Goal: Task Accomplishment & Management: Manage account settings

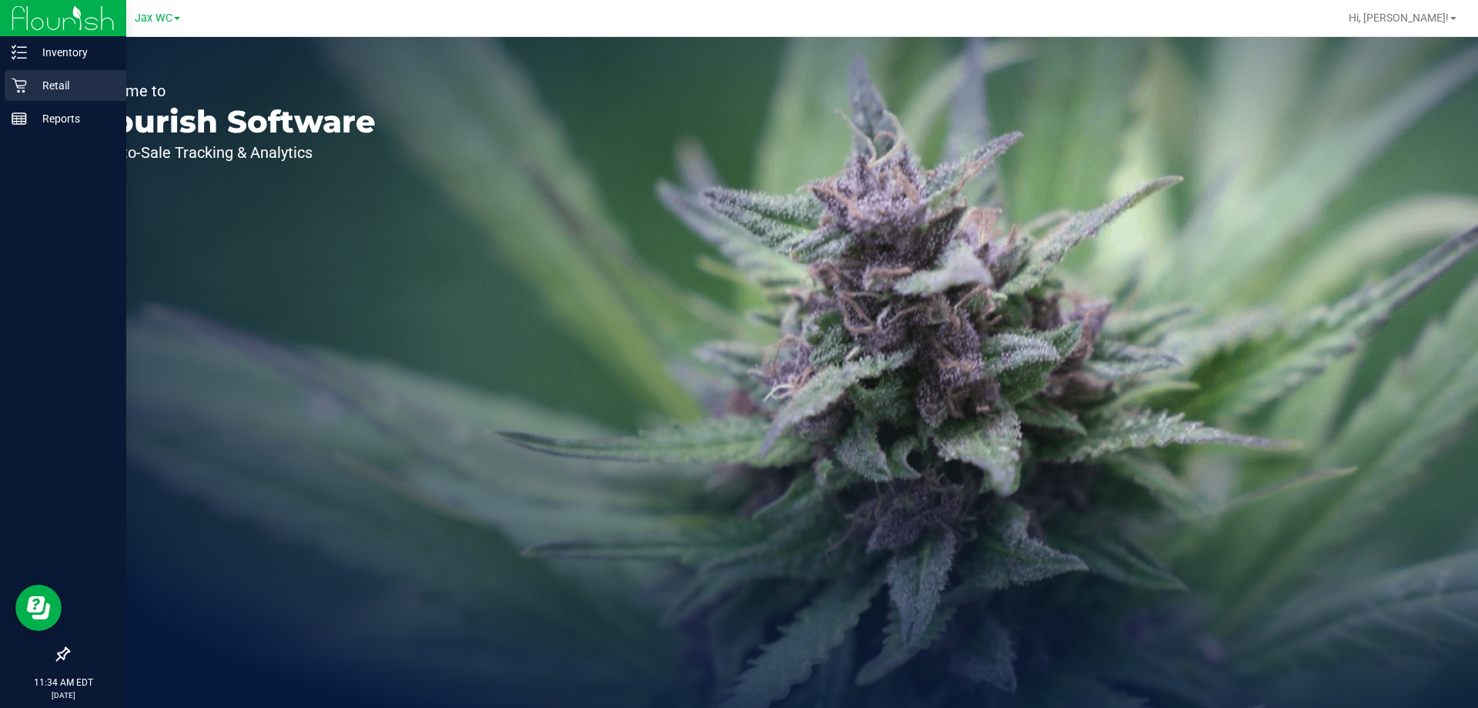
click at [20, 85] on icon at bounding box center [19, 85] width 15 height 15
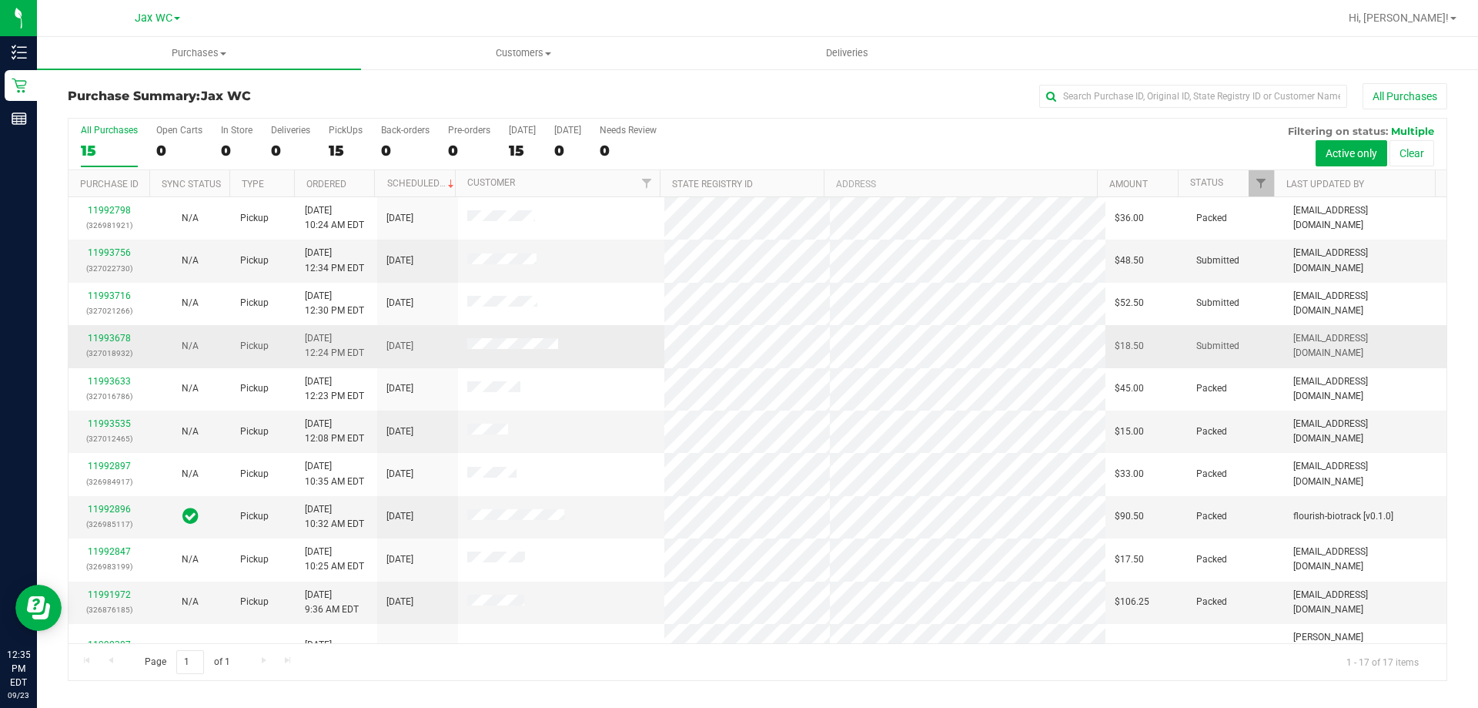
click at [117, 347] on p "(327018932)" at bounding box center [109, 353] width 62 height 15
click at [119, 333] on link "11993678" at bounding box center [109, 338] width 43 height 11
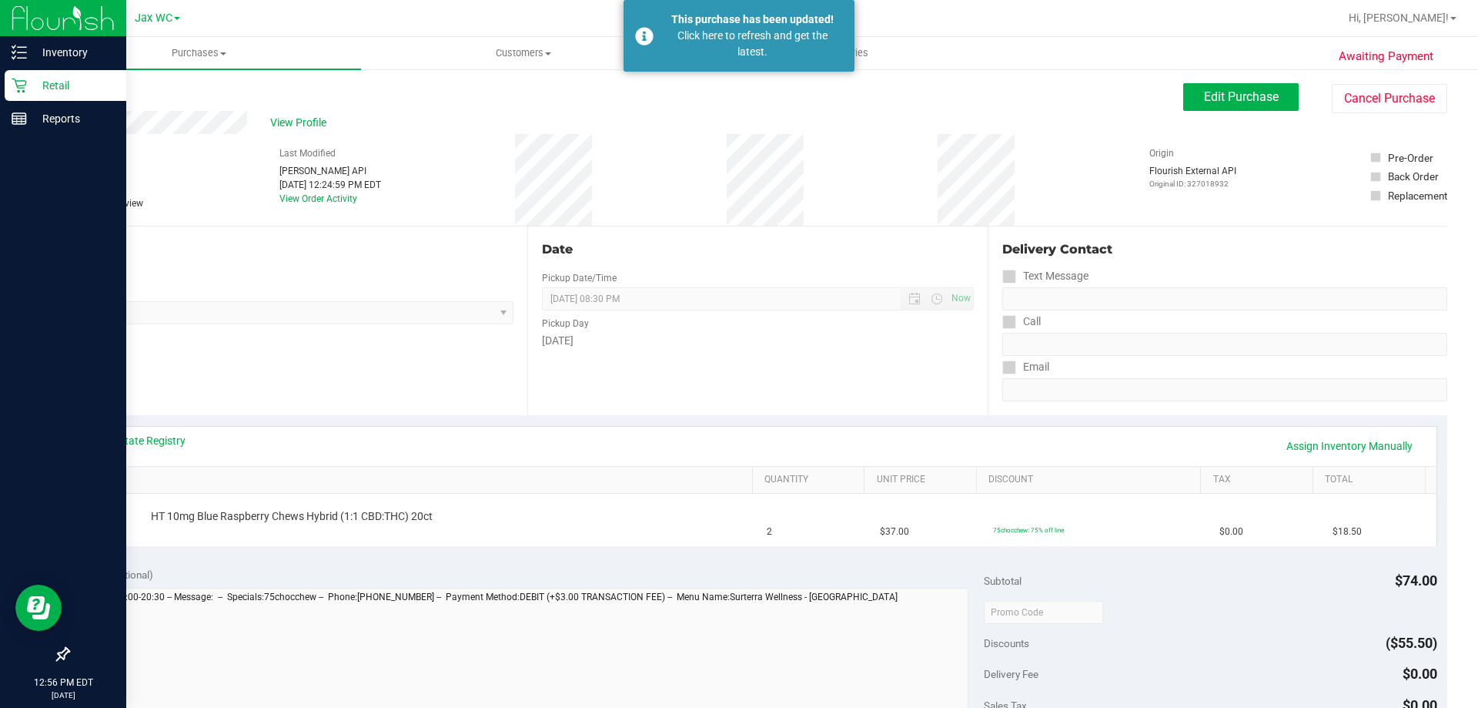
click at [49, 87] on p "Retail" at bounding box center [73, 85] width 92 height 18
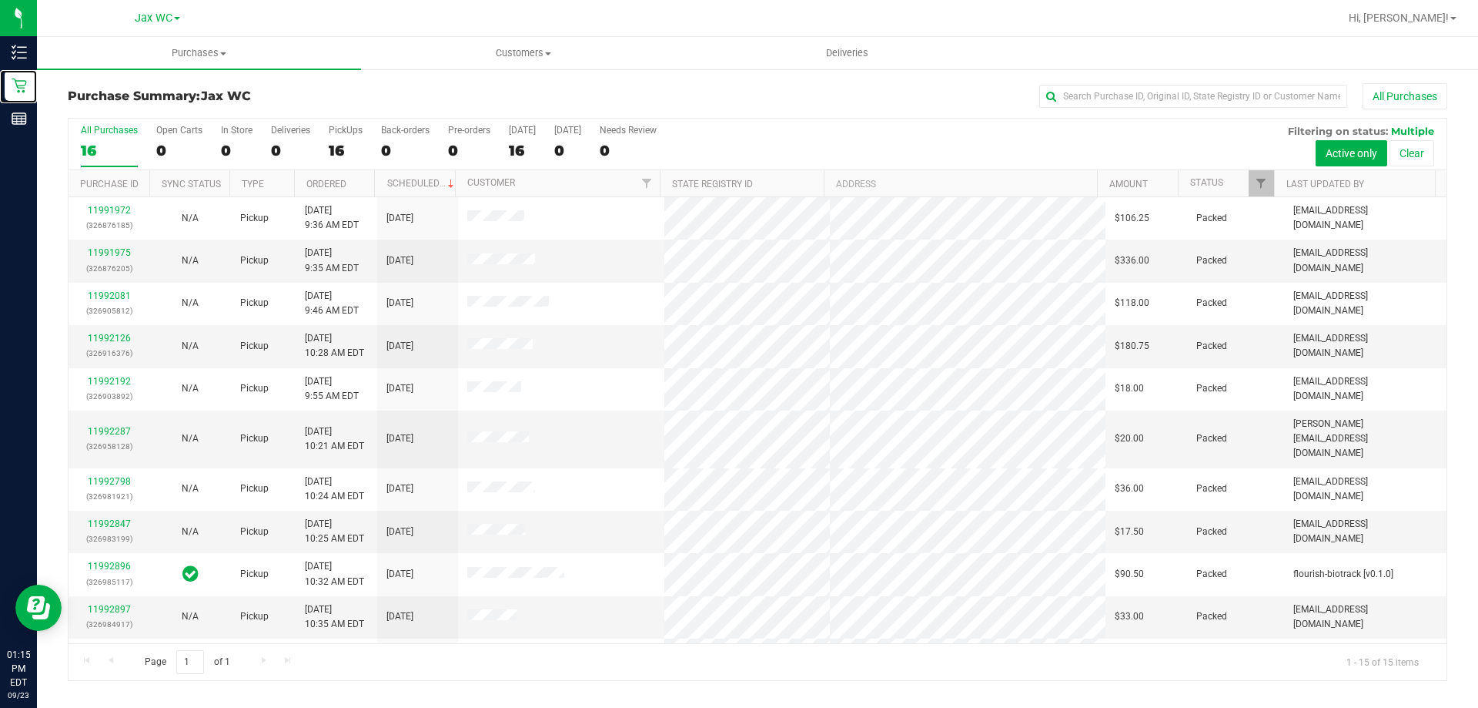
scroll to position [193, 0]
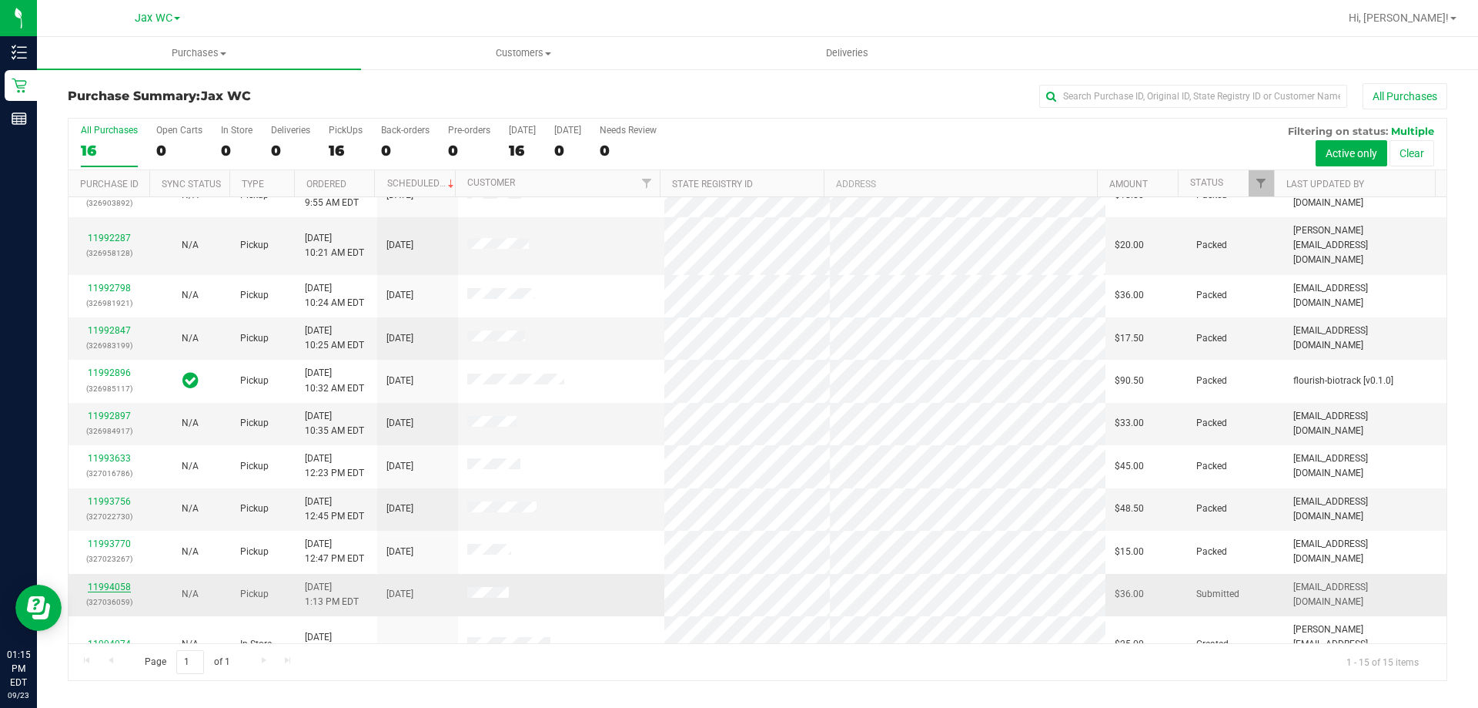
click at [100, 581] on link "11994058" at bounding box center [109, 586] width 43 height 11
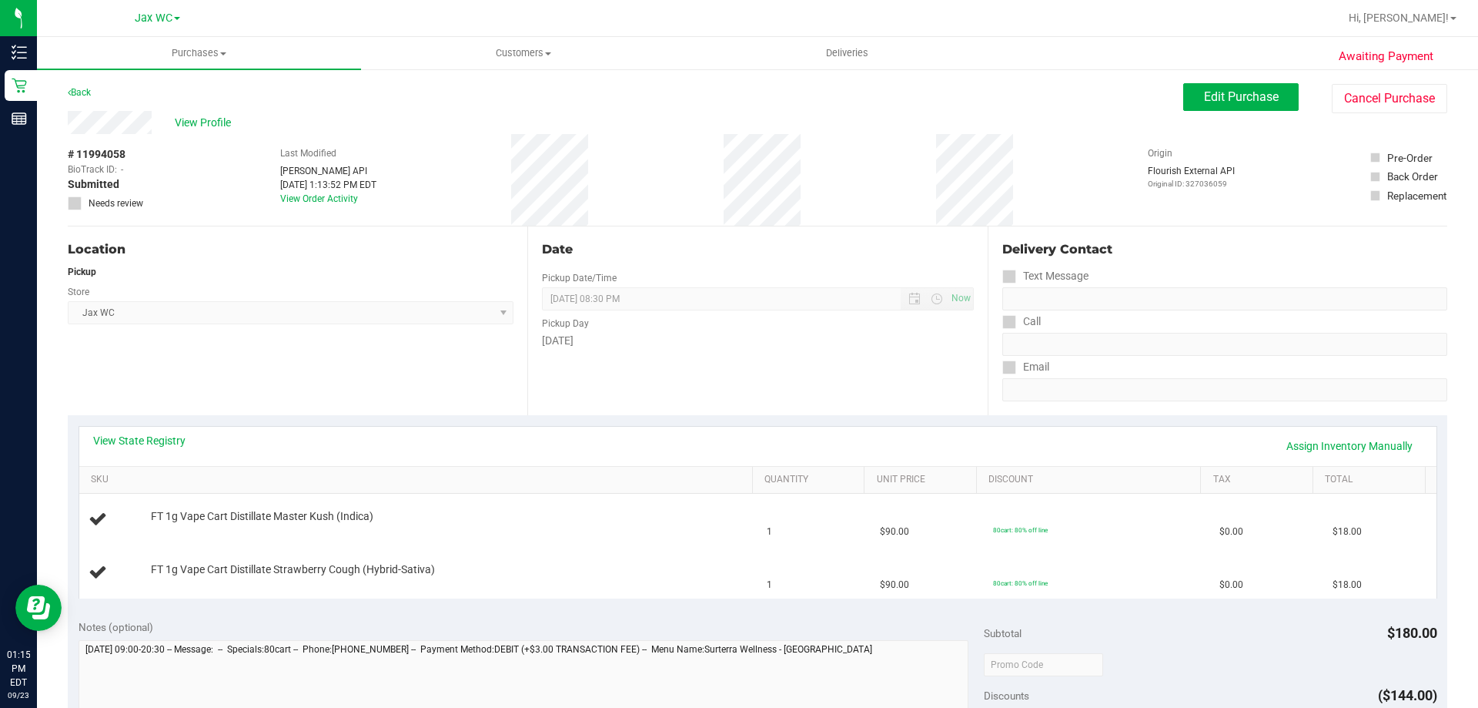
click at [165, 448] on div "View State Registry Assign Inventory Manually" at bounding box center [758, 446] width 1330 height 26
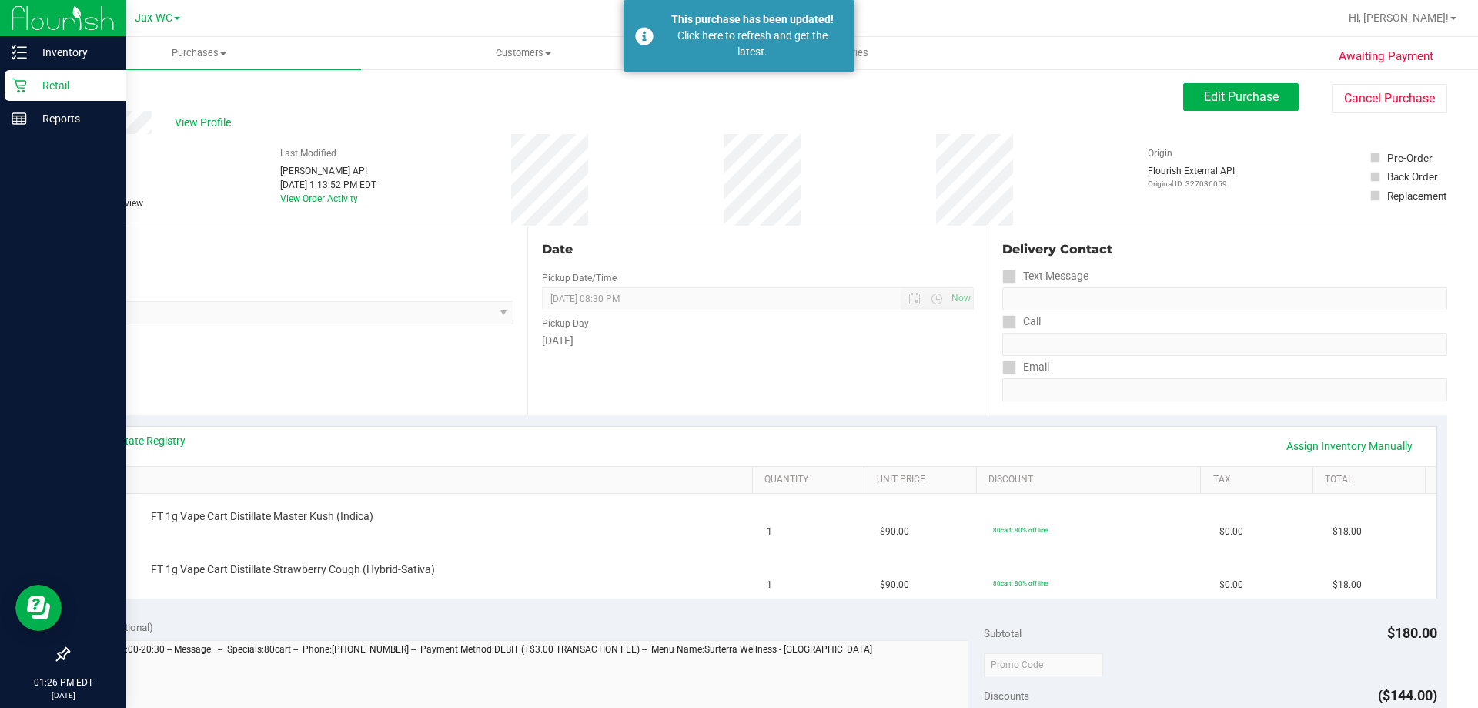
click at [34, 91] on p "Retail" at bounding box center [73, 85] width 92 height 18
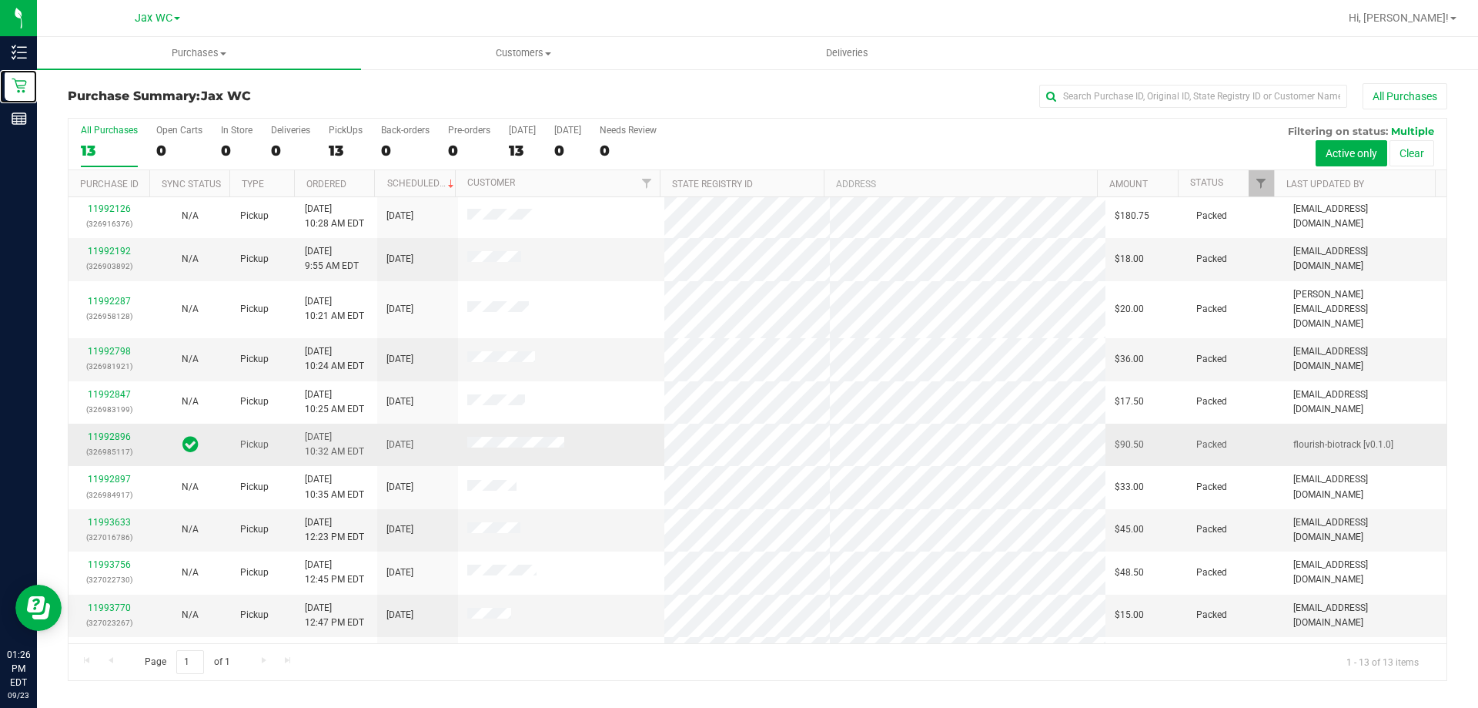
scroll to position [108, 0]
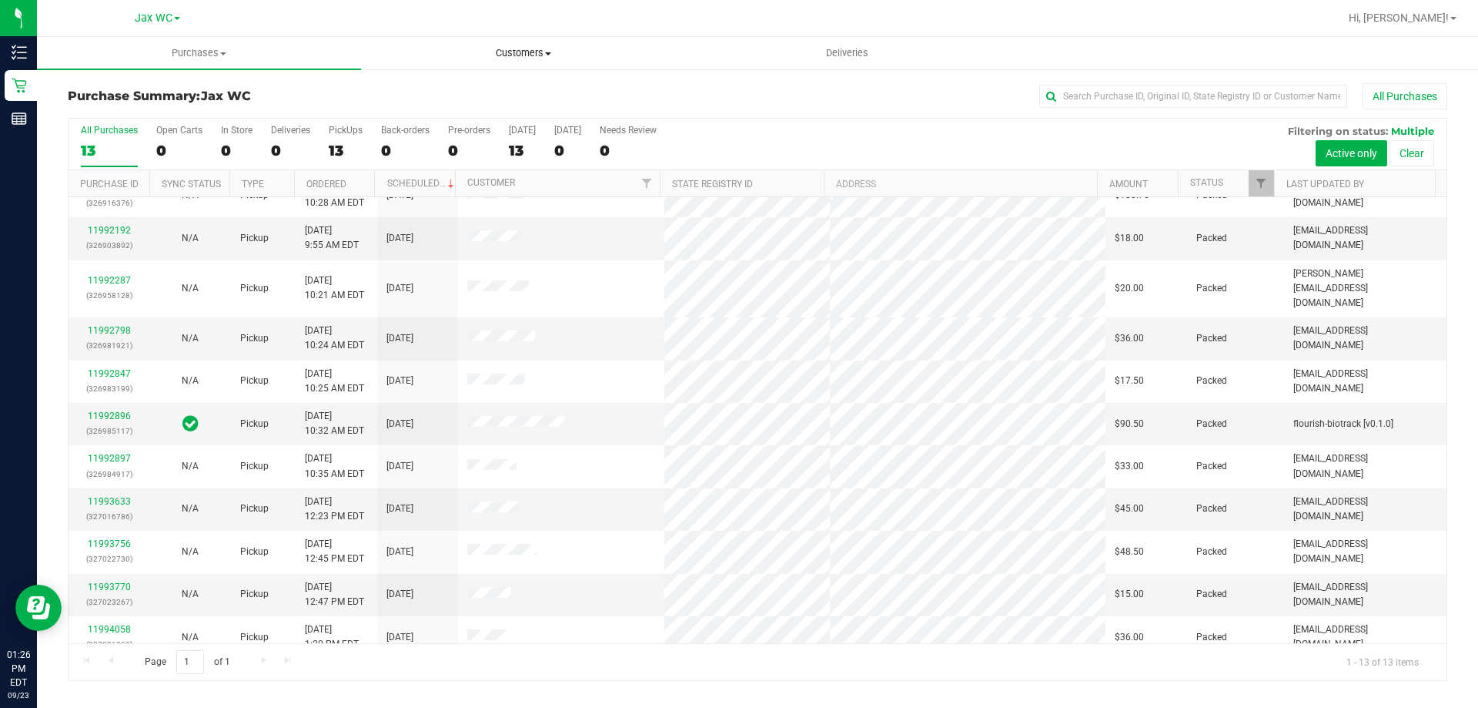
click at [538, 49] on span "Customers" at bounding box center [523, 53] width 323 height 14
click at [487, 91] on li "All customers" at bounding box center [523, 93] width 324 height 18
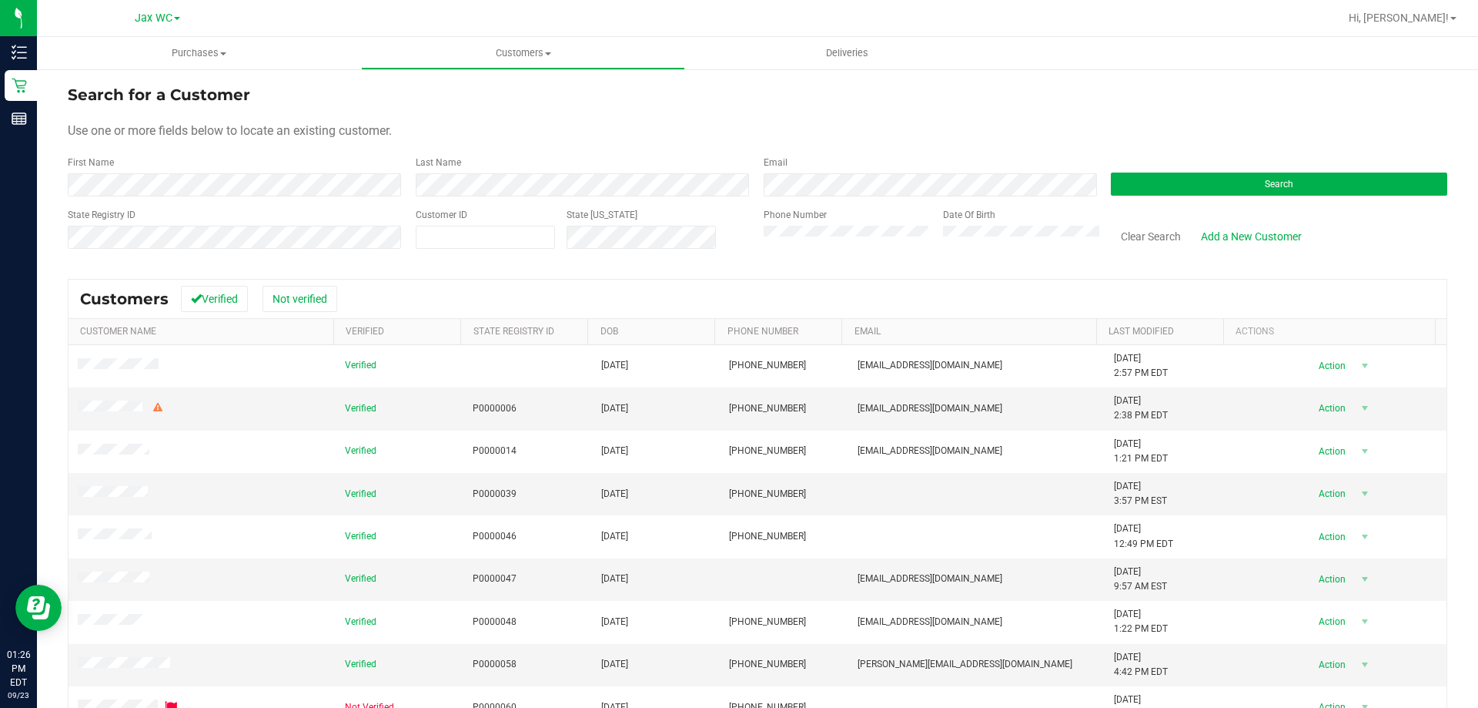
click at [565, 197] on form "Search for a Customer Use one or more fields below to locate an existing custom…" at bounding box center [758, 172] width 1380 height 179
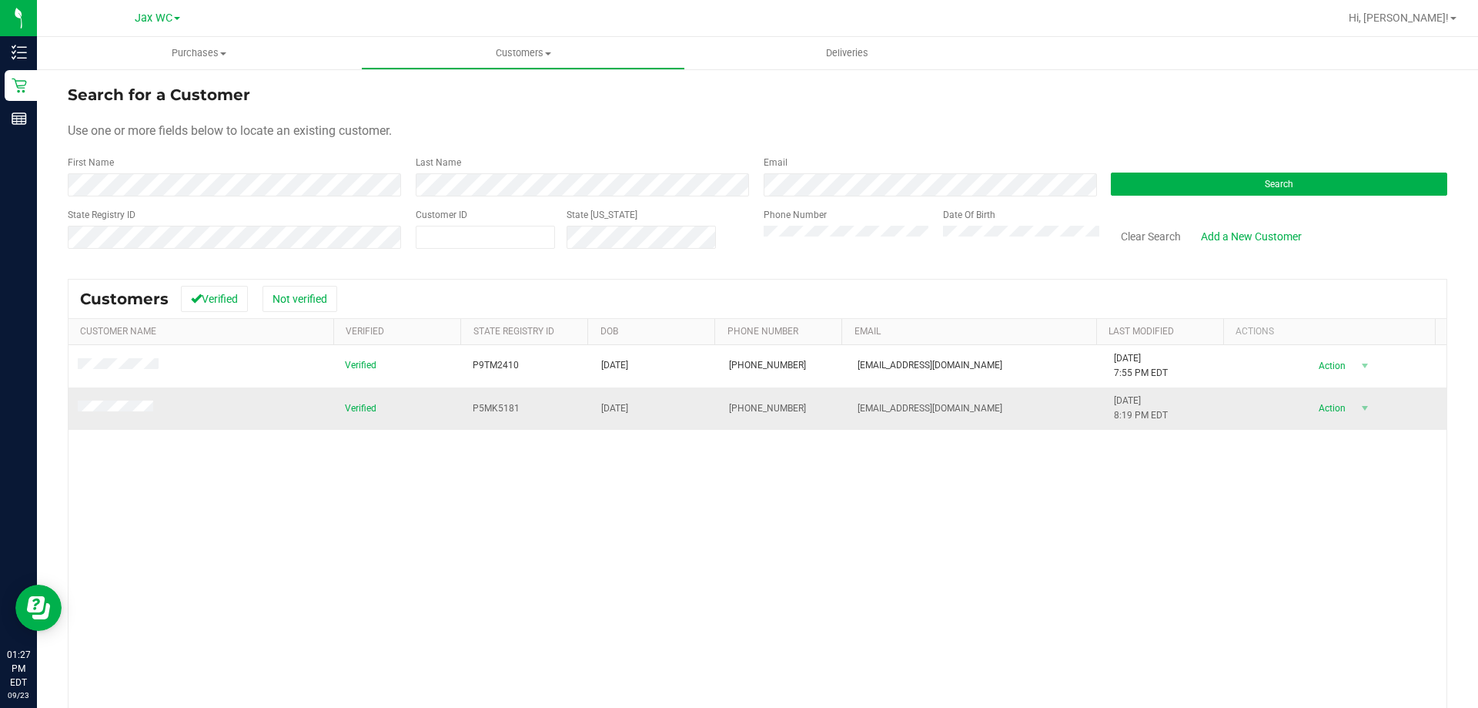
click at [134, 398] on td at bounding box center [202, 408] width 267 height 42
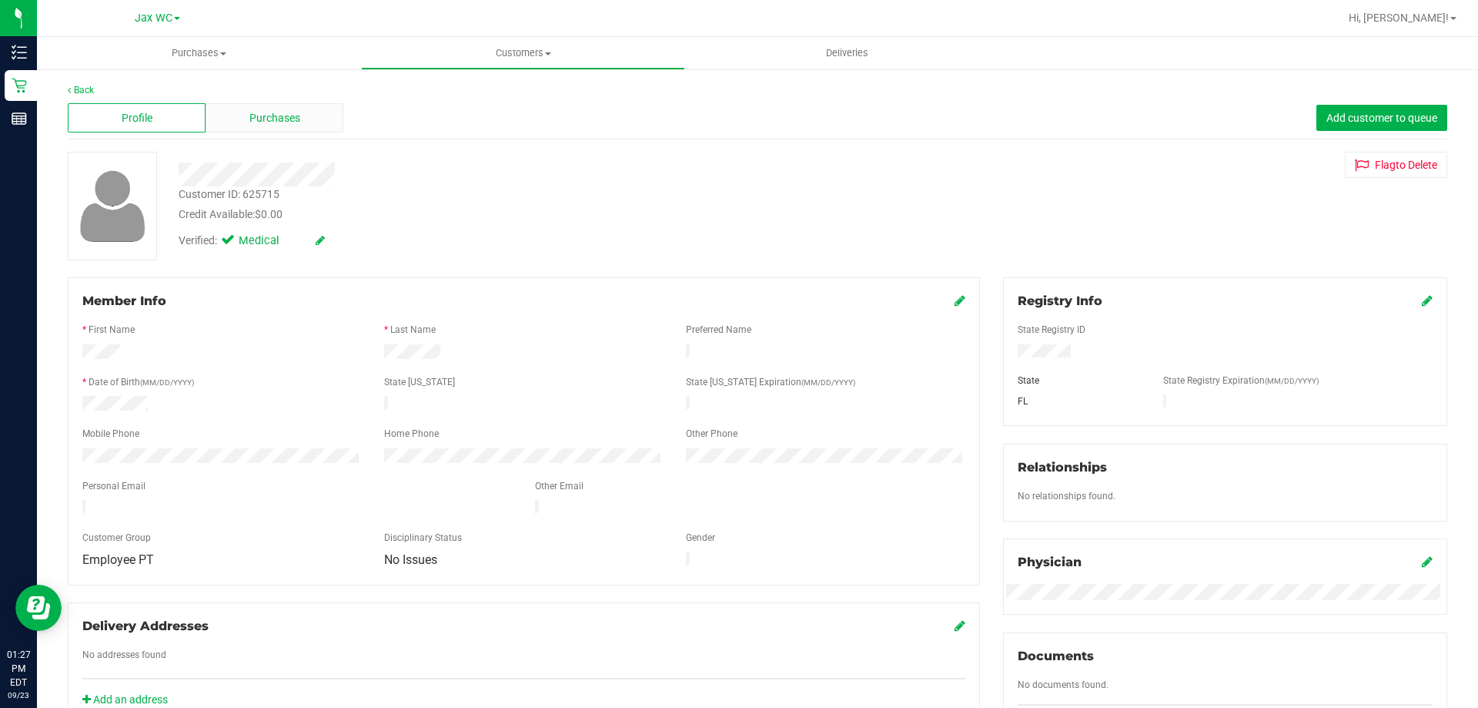
click at [309, 129] on div "Purchases" at bounding box center [275, 117] width 138 height 29
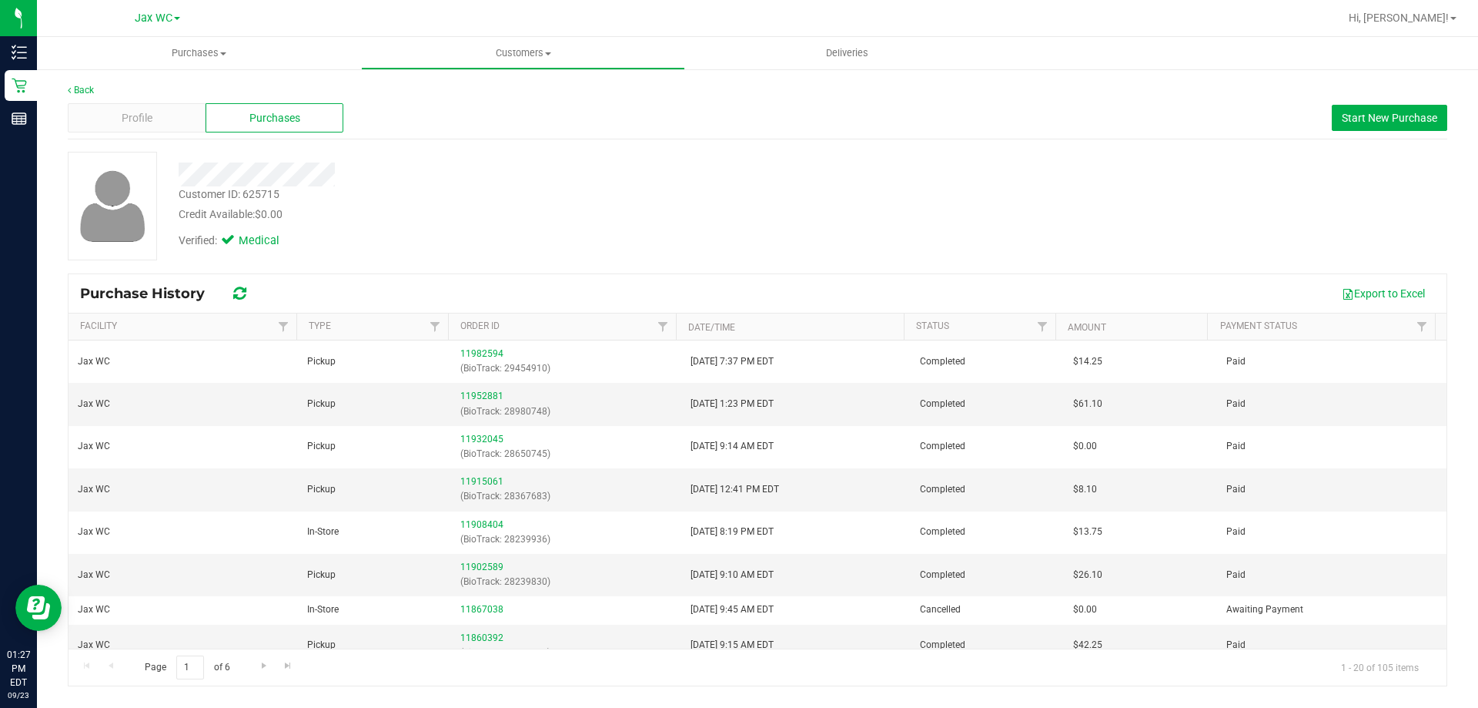
click at [1359, 131] on div "Profile Purchases Start New Purchase" at bounding box center [758, 118] width 1380 height 42
click at [1337, 121] on button "Start New Purchase" at bounding box center [1390, 118] width 116 height 26
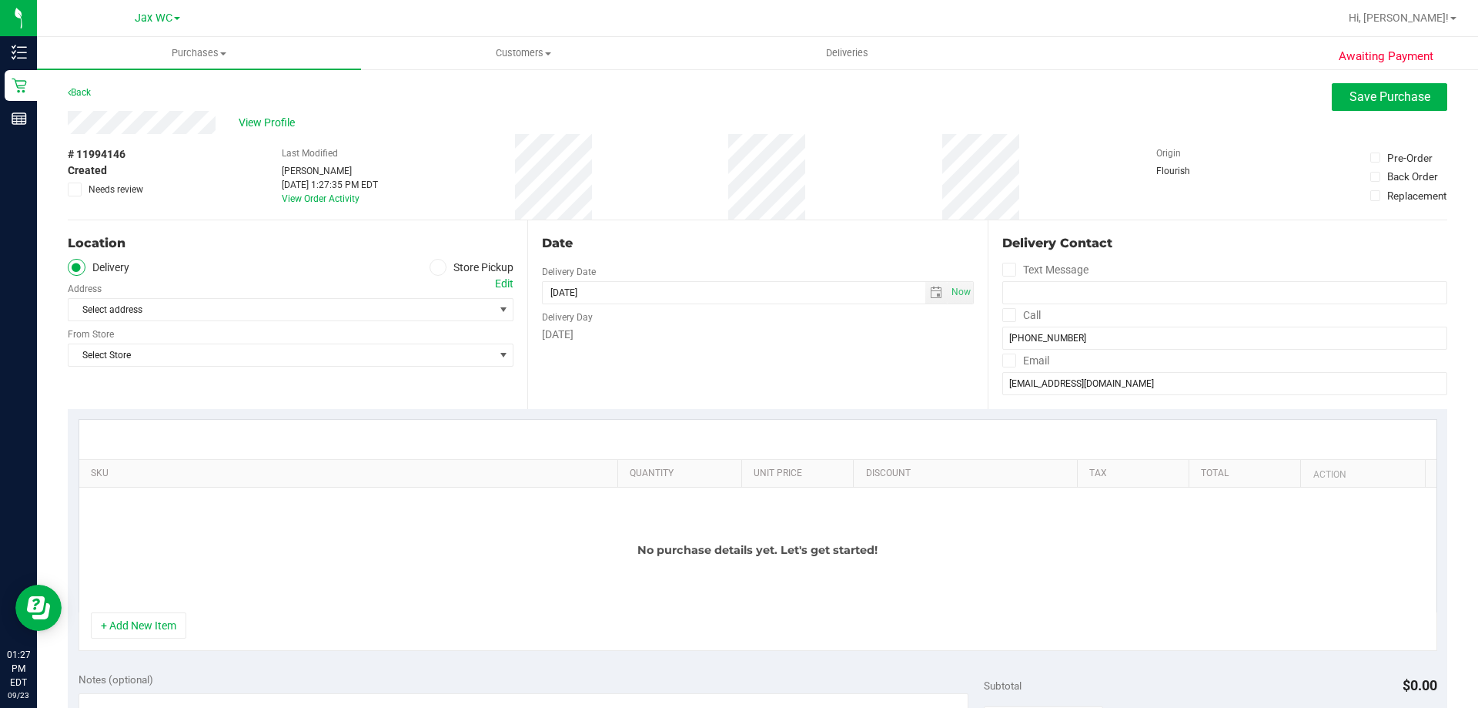
click at [141, 599] on div "No purchase details yet. Let's get started!" at bounding box center [758, 549] width 1358 height 125
click at [144, 615] on button "+ Add New Item" at bounding box center [138, 625] width 95 height 26
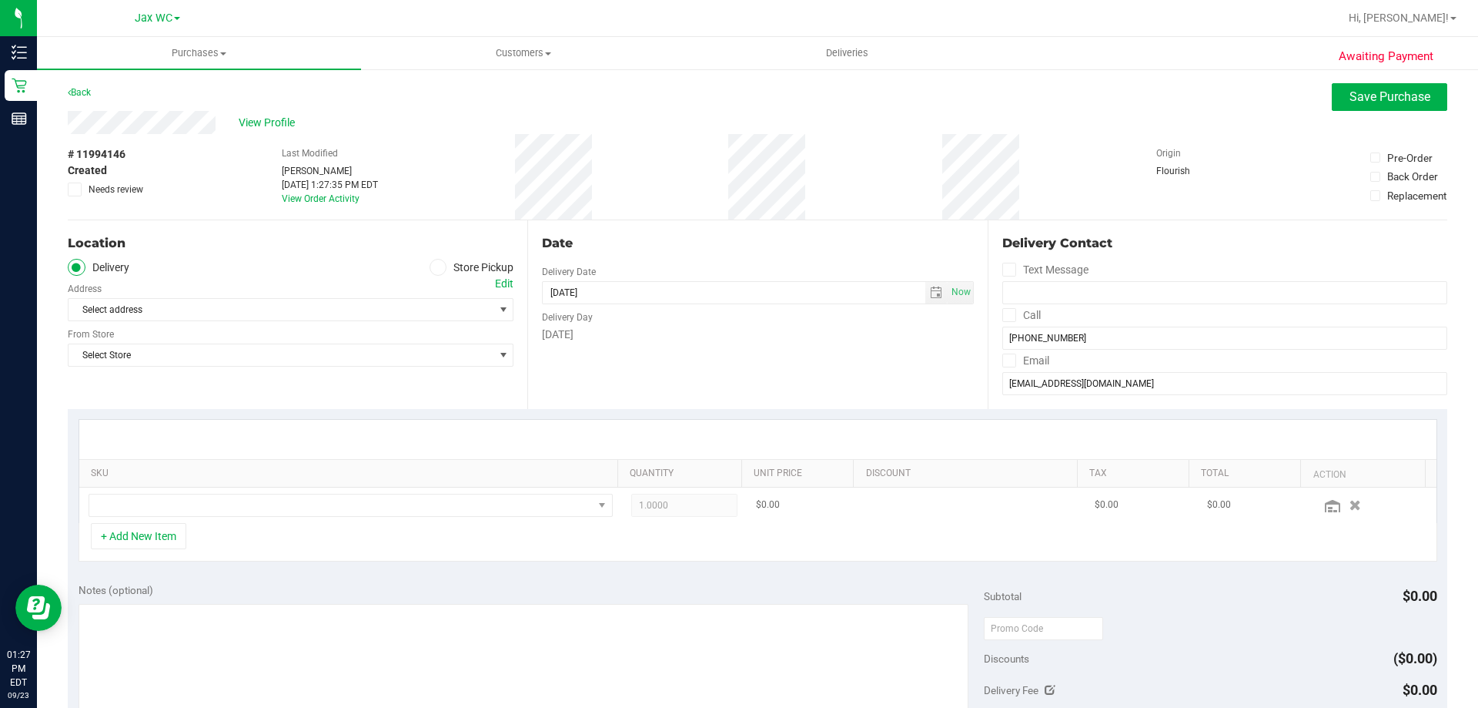
click at [366, 522] on td at bounding box center [350, 504] width 543 height 35
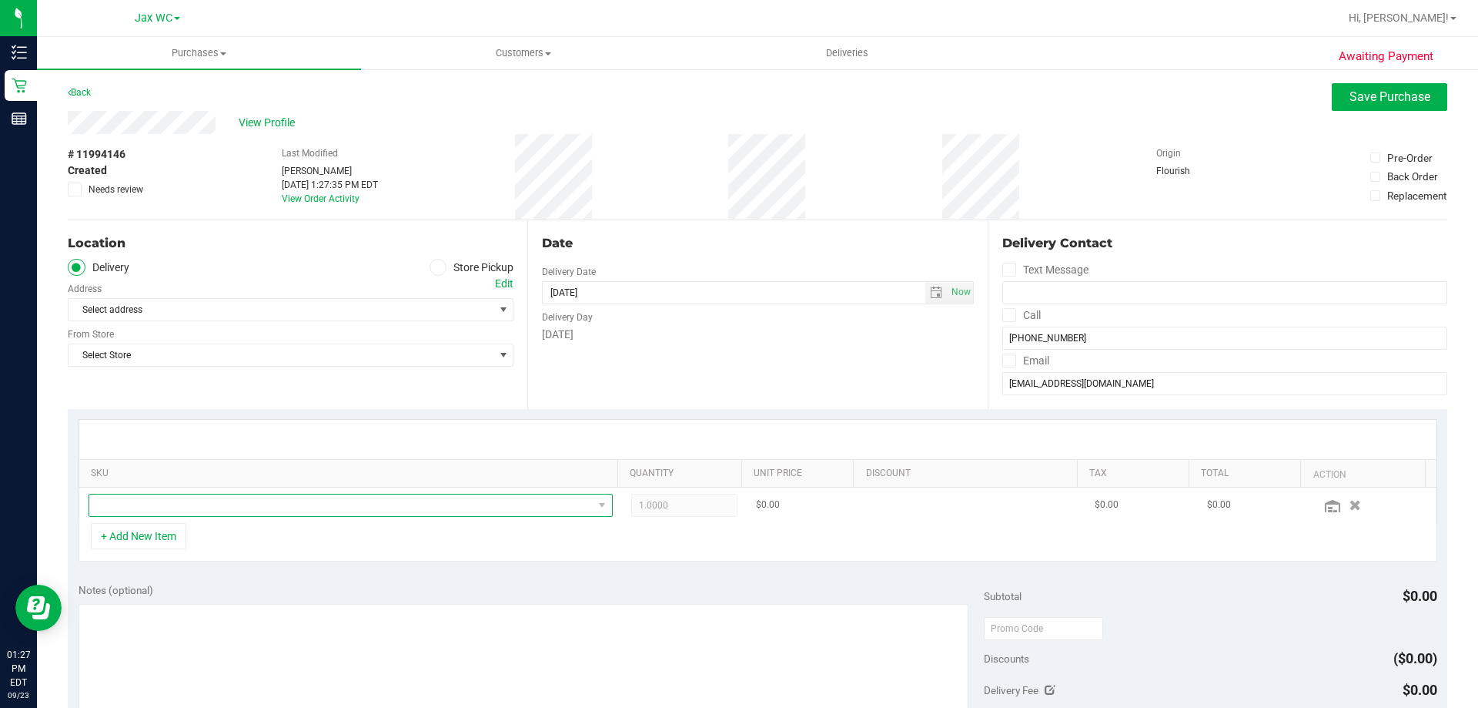
click at [367, 513] on span "NO DATA FOUND" at bounding box center [341, 505] width 504 height 22
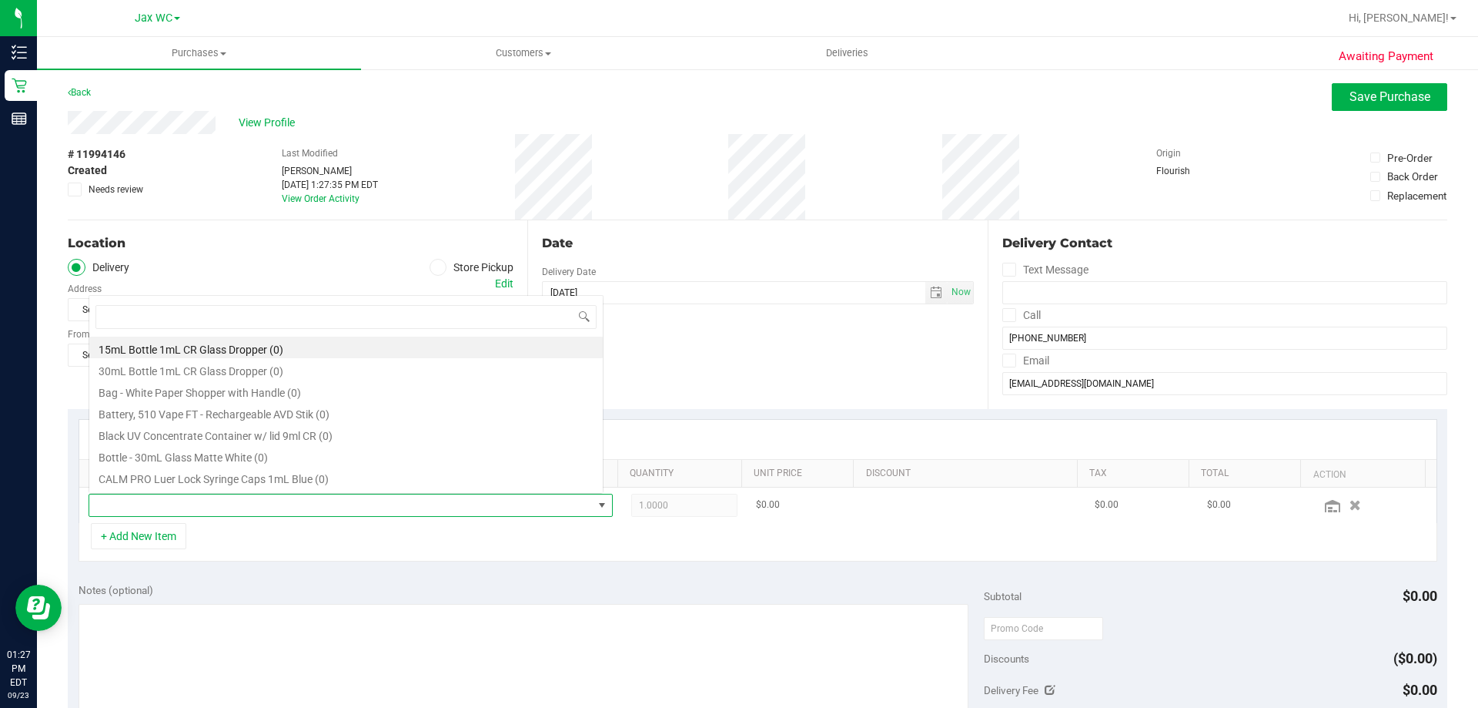
scroll to position [23, 511]
click at [440, 247] on div "Location" at bounding box center [291, 243] width 446 height 18
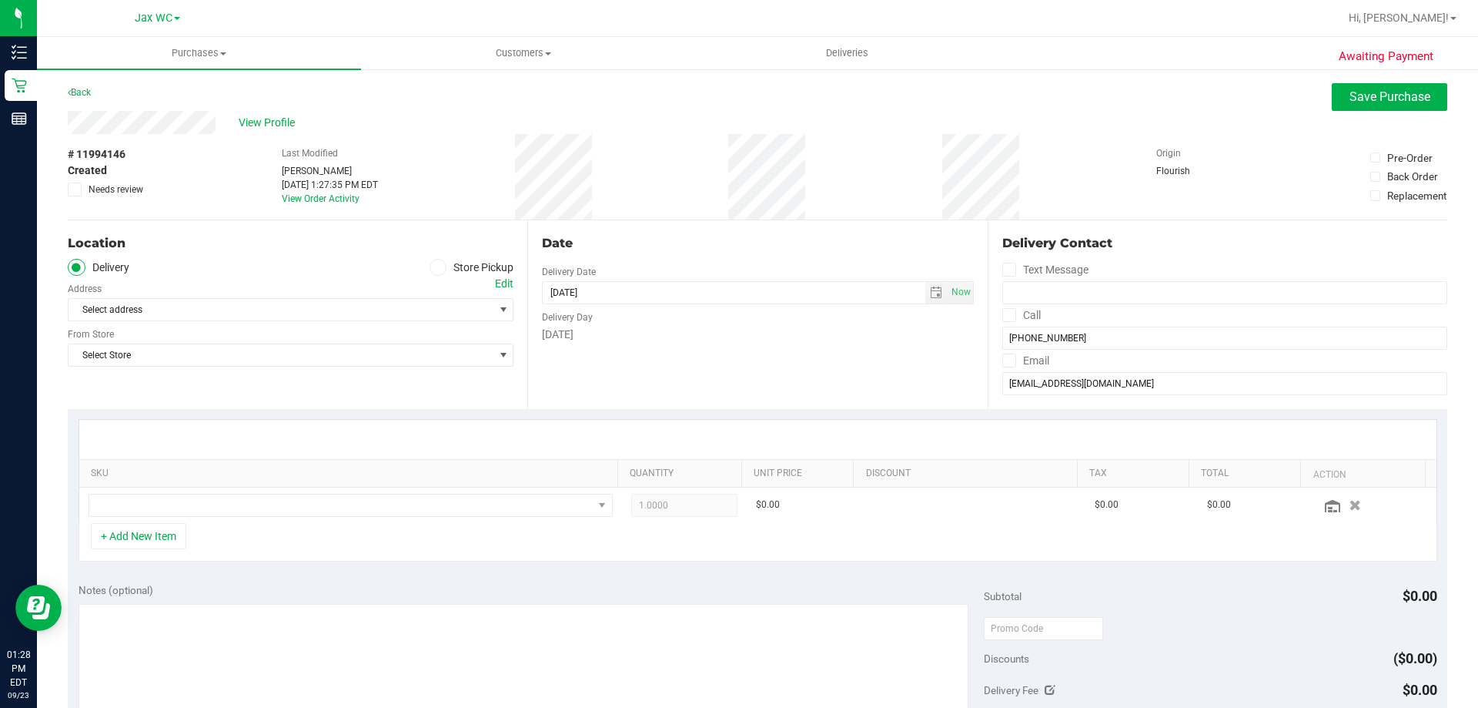
click at [439, 259] on label "Store Pickup" at bounding box center [472, 268] width 85 height 18
click at [0, 0] on input "Store Pickup" at bounding box center [0, 0] width 0 height 0
click at [300, 323] on div "Location Delivery Store Pickup Store Select Store Select Store Bonita Springs W…" at bounding box center [298, 314] width 460 height 189
click at [296, 313] on span "Select Store" at bounding box center [281, 310] width 425 height 22
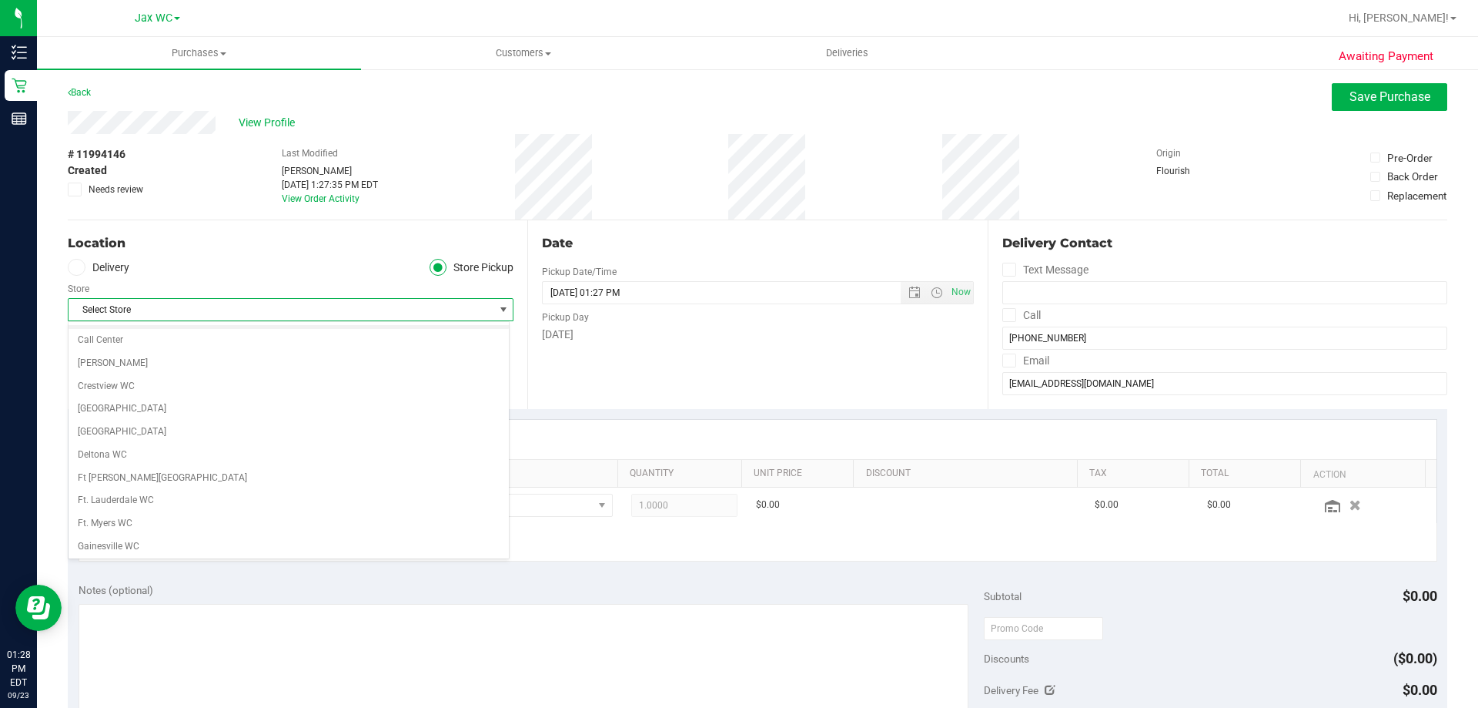
scroll to position [308, 0]
click at [152, 418] on li "Jax WC" at bounding box center [289, 417] width 440 height 23
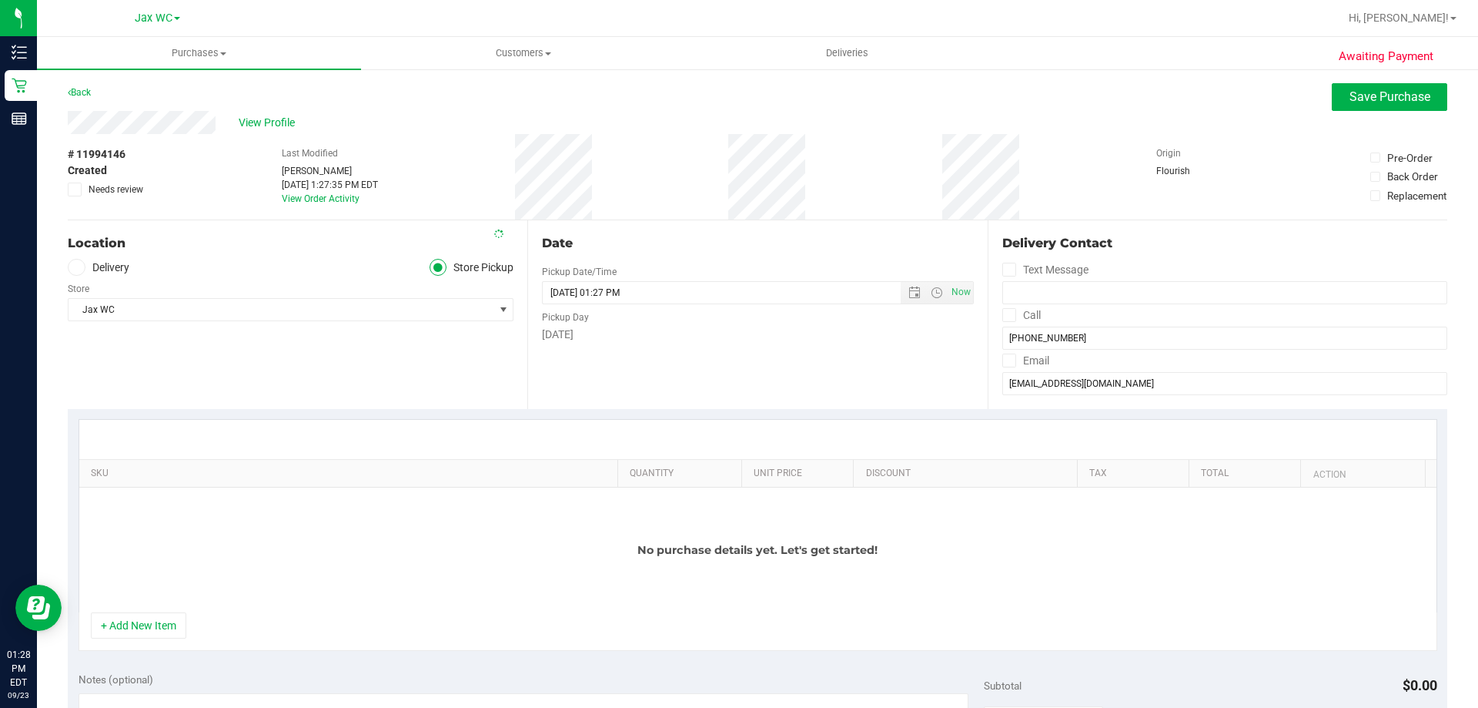
click at [248, 239] on div "Location" at bounding box center [291, 243] width 446 height 18
click at [142, 624] on button "+ Add New Item" at bounding box center [138, 625] width 95 height 26
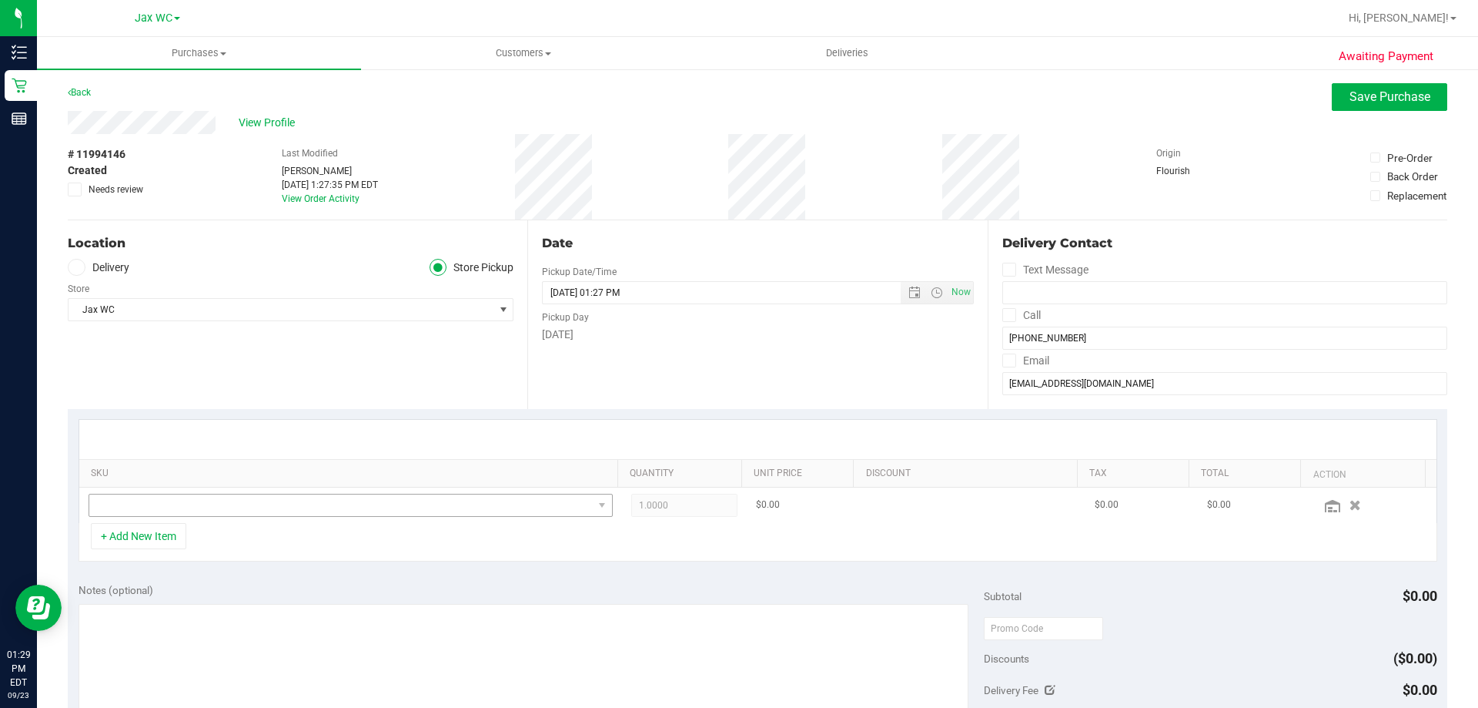
click at [228, 495] on td at bounding box center [350, 504] width 543 height 35
click at [227, 508] on span "NO DATA FOUND" at bounding box center [341, 505] width 504 height 22
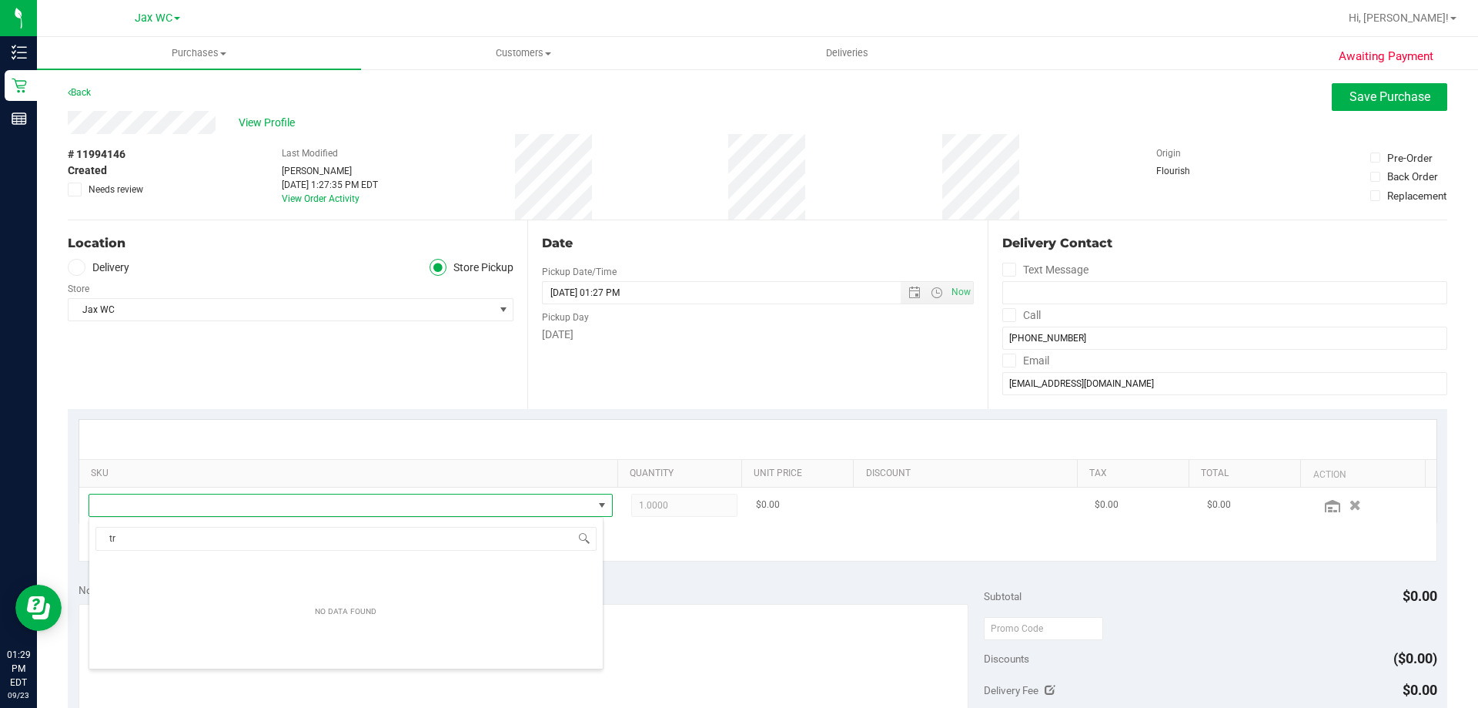
scroll to position [0, 0]
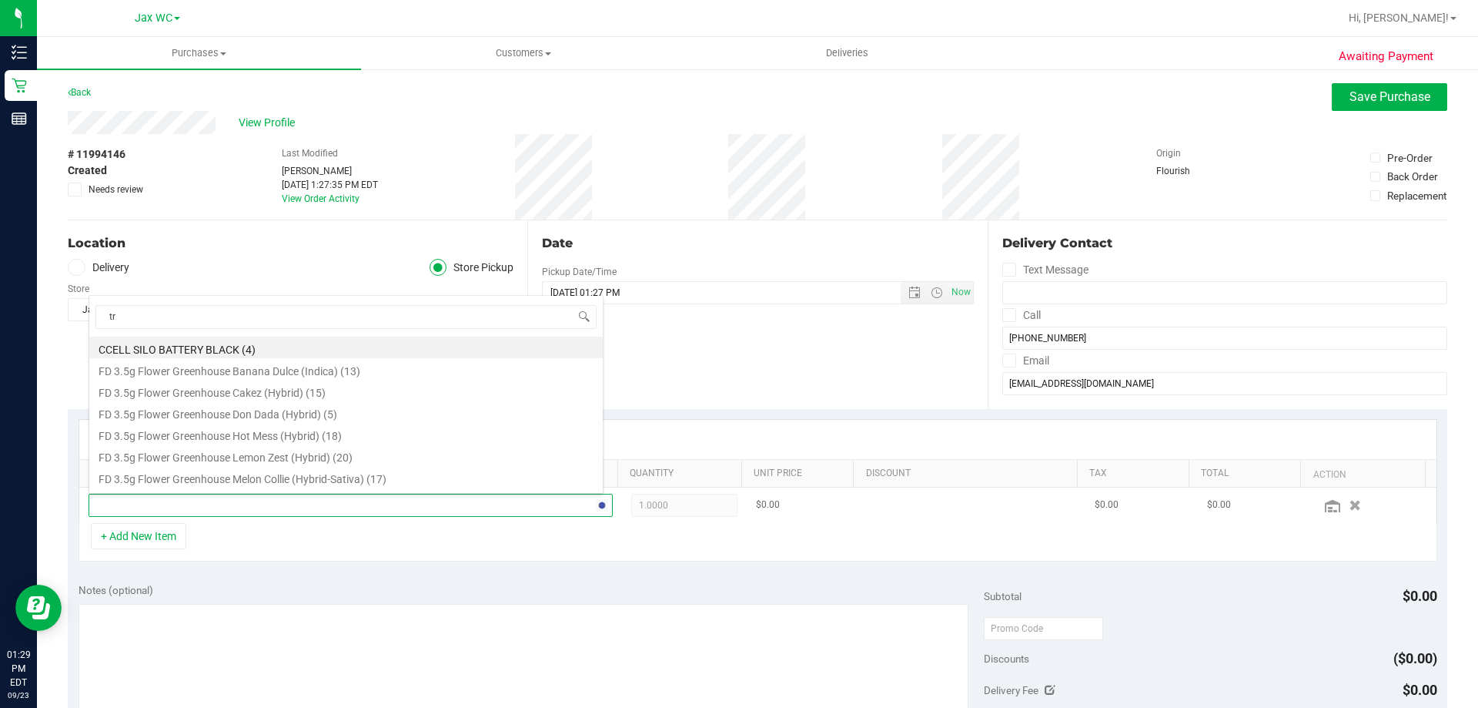
type input "trk"
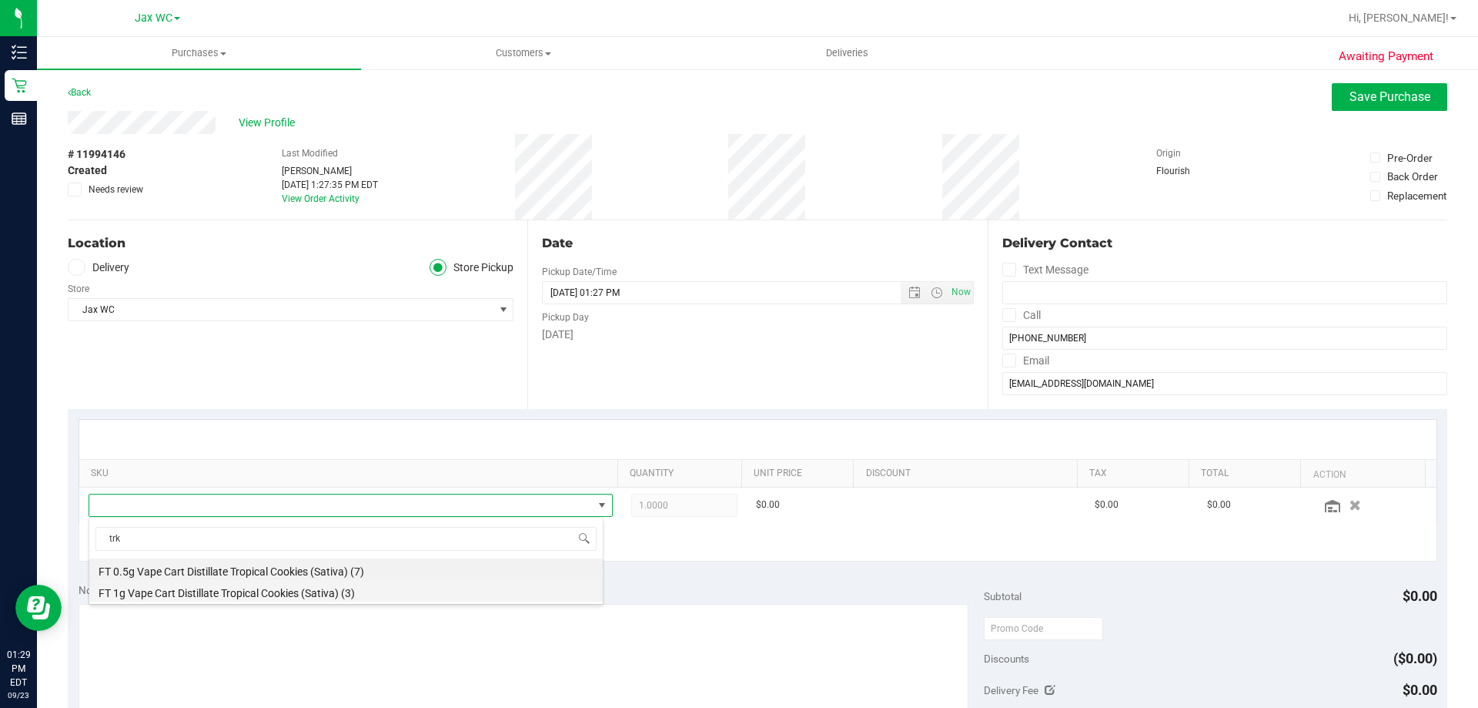
click at [279, 590] on li "FT 1g Vape Cart Distillate Tropical Cookies (Sativa) (3)" at bounding box center [346, 591] width 514 height 22
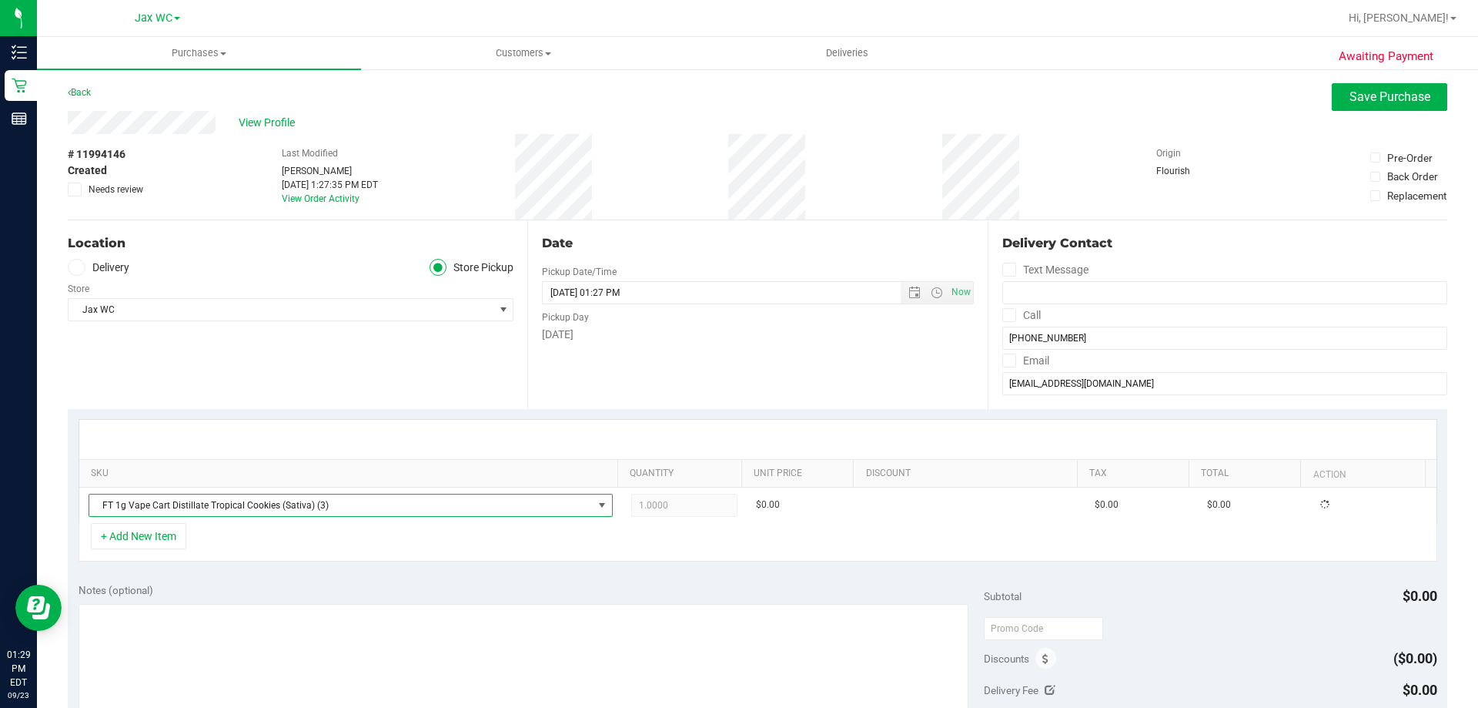
click at [310, 555] on div "+ Add New Item" at bounding box center [758, 542] width 1359 height 39
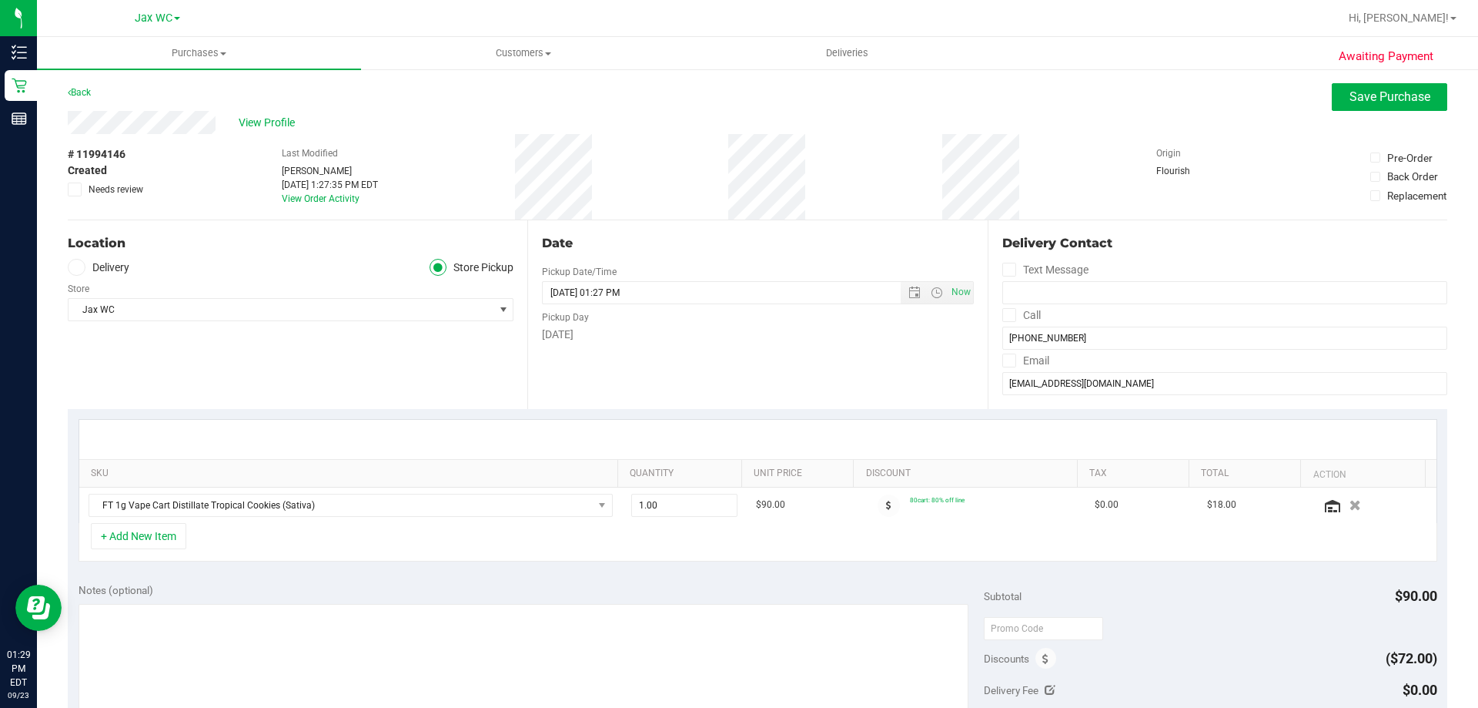
click at [316, 554] on div "+ Add New Item" at bounding box center [758, 542] width 1359 height 39
click at [1376, 119] on div "View Profile" at bounding box center [758, 122] width 1380 height 23
click at [1363, 88] on button "Save Purchase" at bounding box center [1390, 97] width 116 height 28
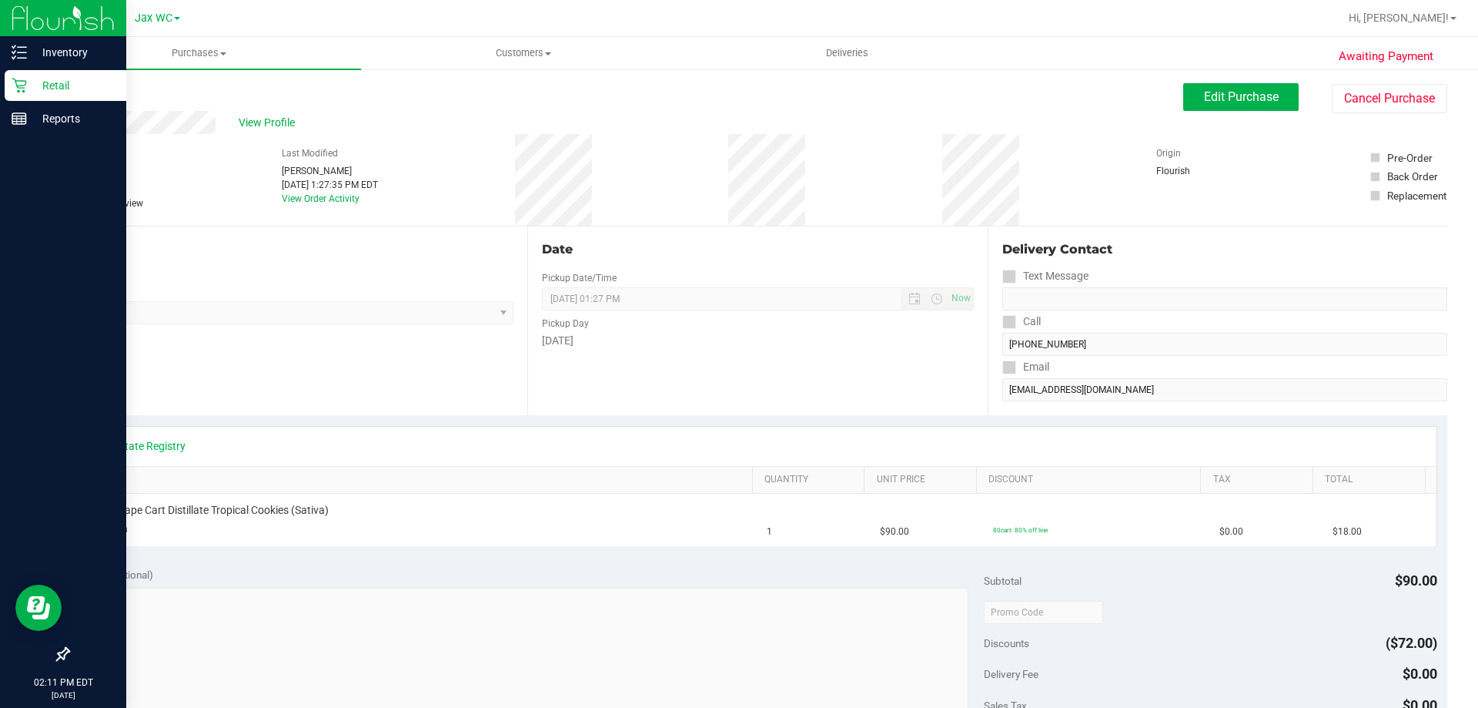
click at [25, 79] on icon at bounding box center [19, 85] width 15 height 15
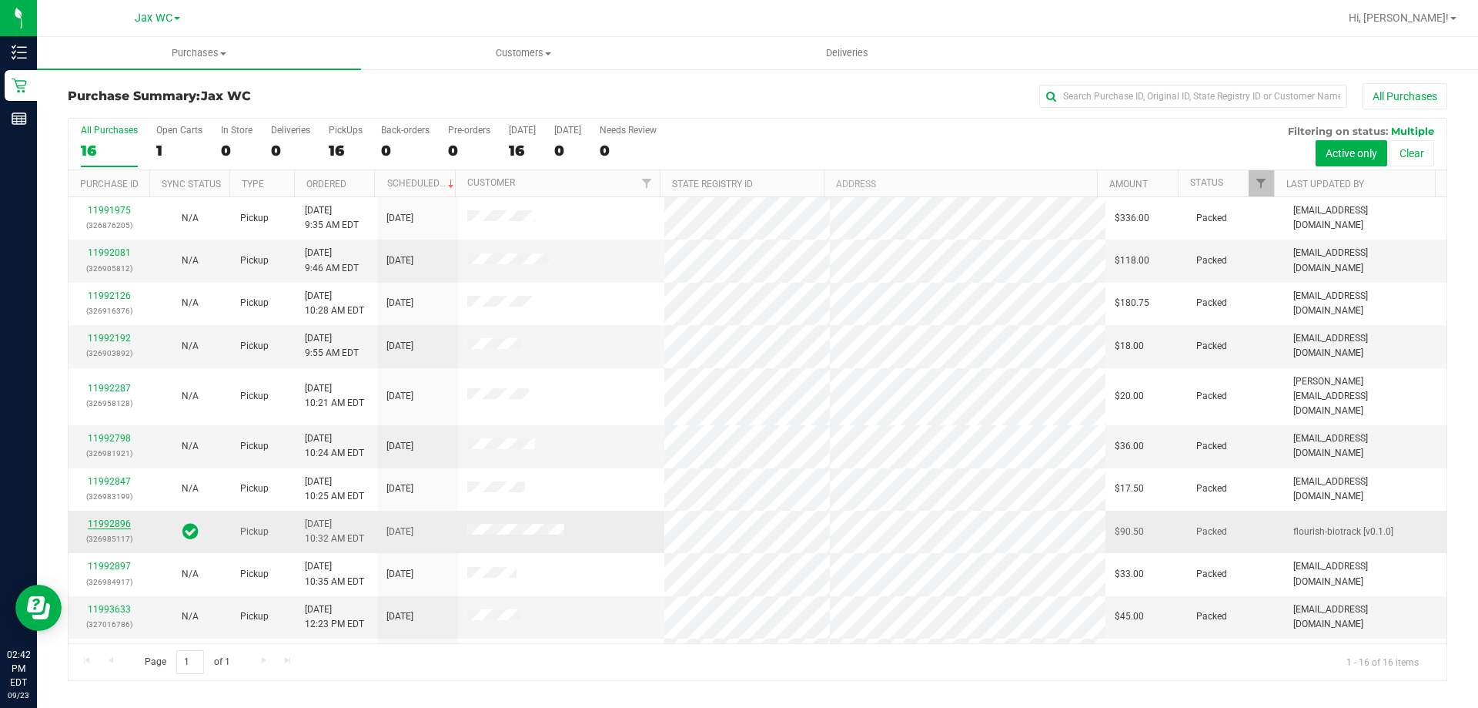
click at [107, 518] on link "11992896" at bounding box center [109, 523] width 43 height 11
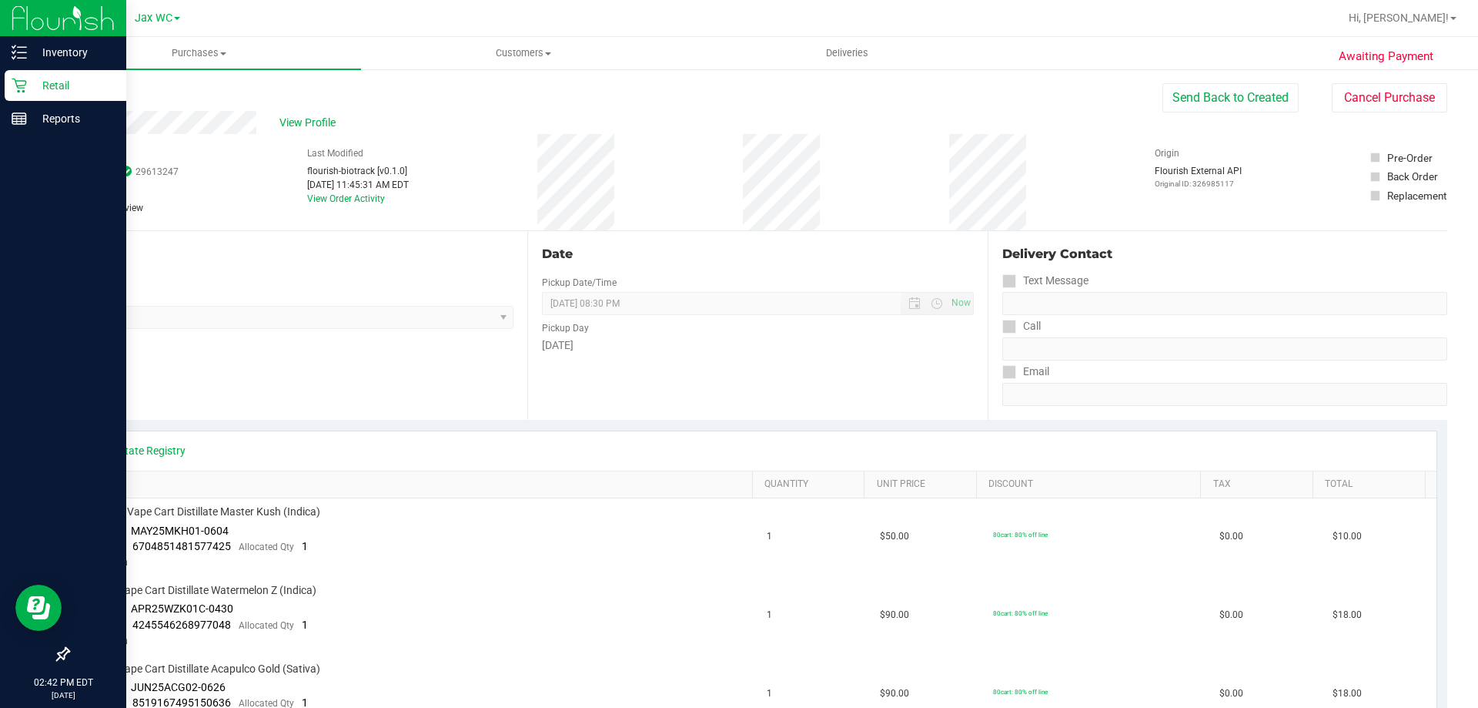
click at [28, 91] on p "Retail" at bounding box center [73, 85] width 92 height 18
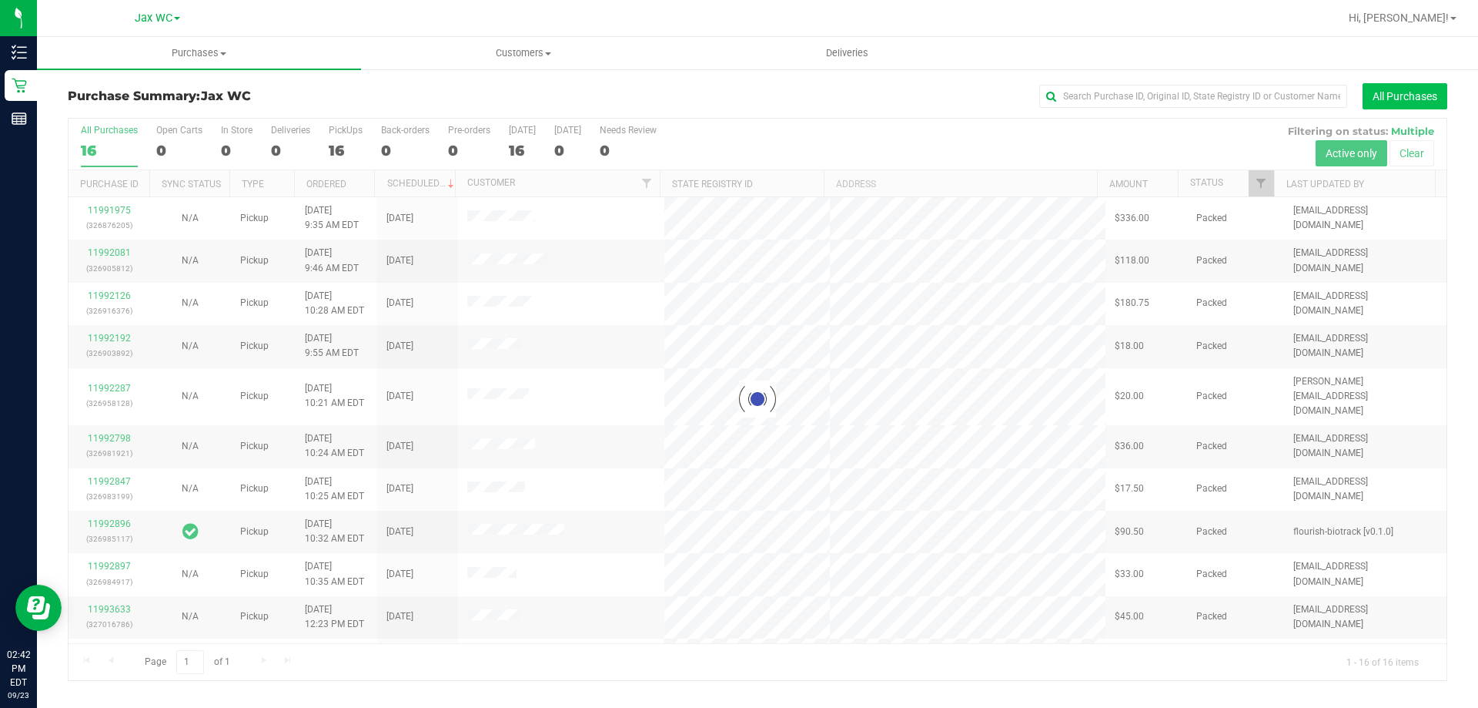
click at [1402, 99] on button "All Purchases" at bounding box center [1405, 96] width 85 height 26
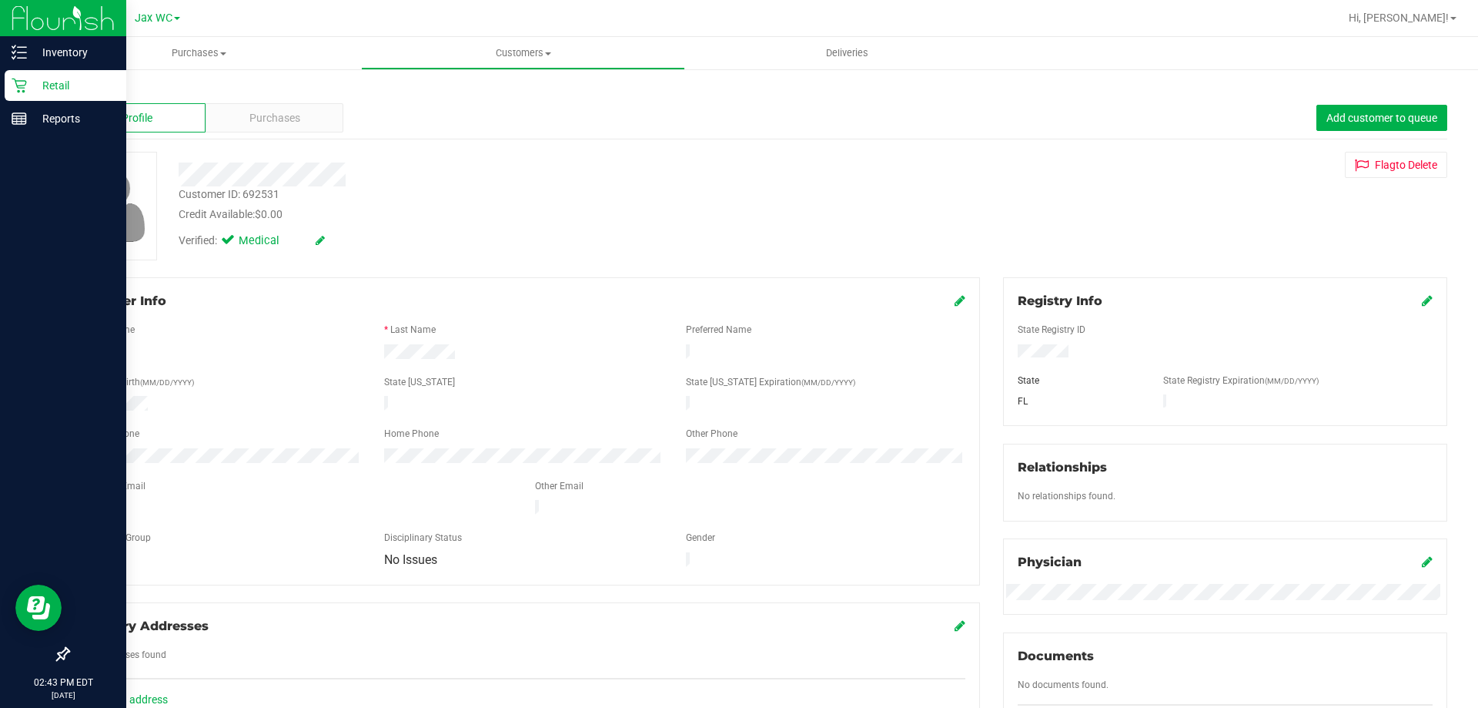
click at [17, 75] on div "Retail" at bounding box center [66, 85] width 122 height 31
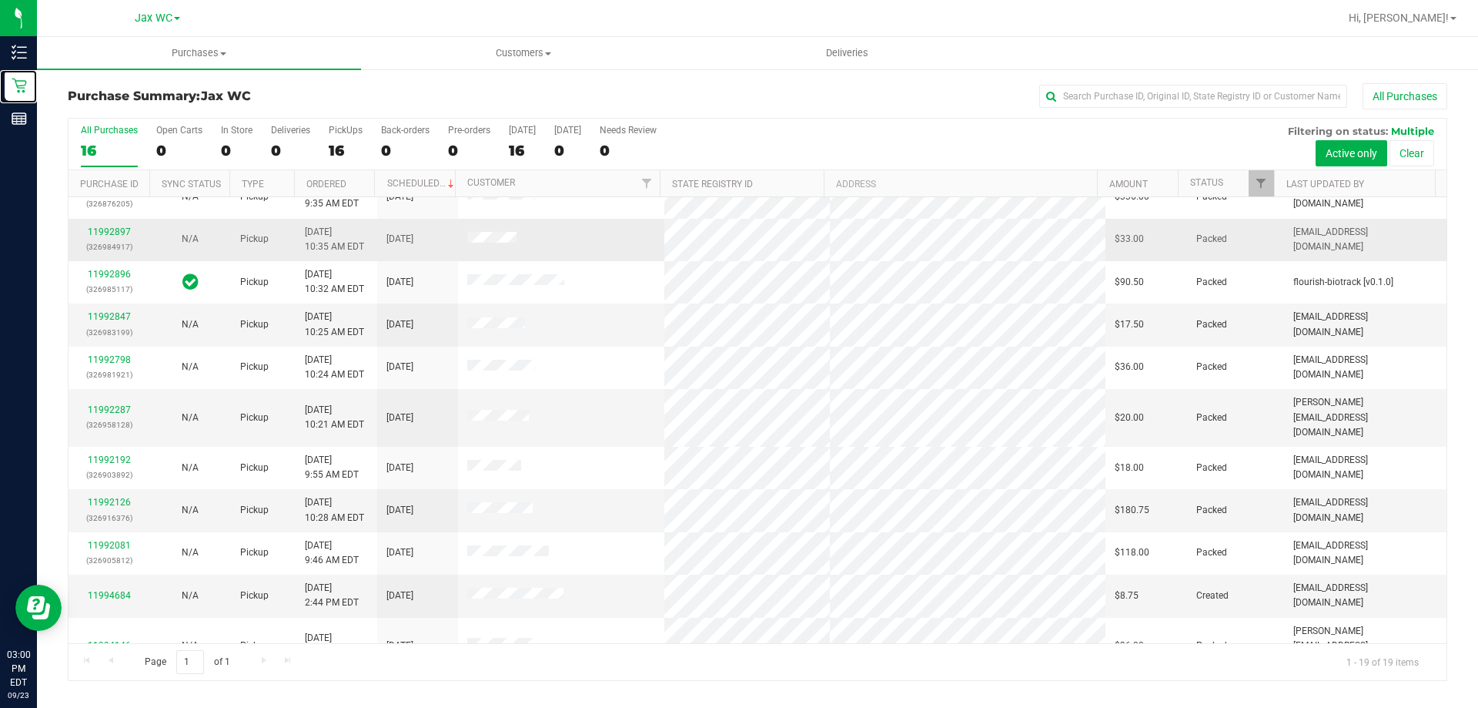
scroll to position [364, 0]
click at [113, 588] on link "11994684" at bounding box center [109, 593] width 43 height 11
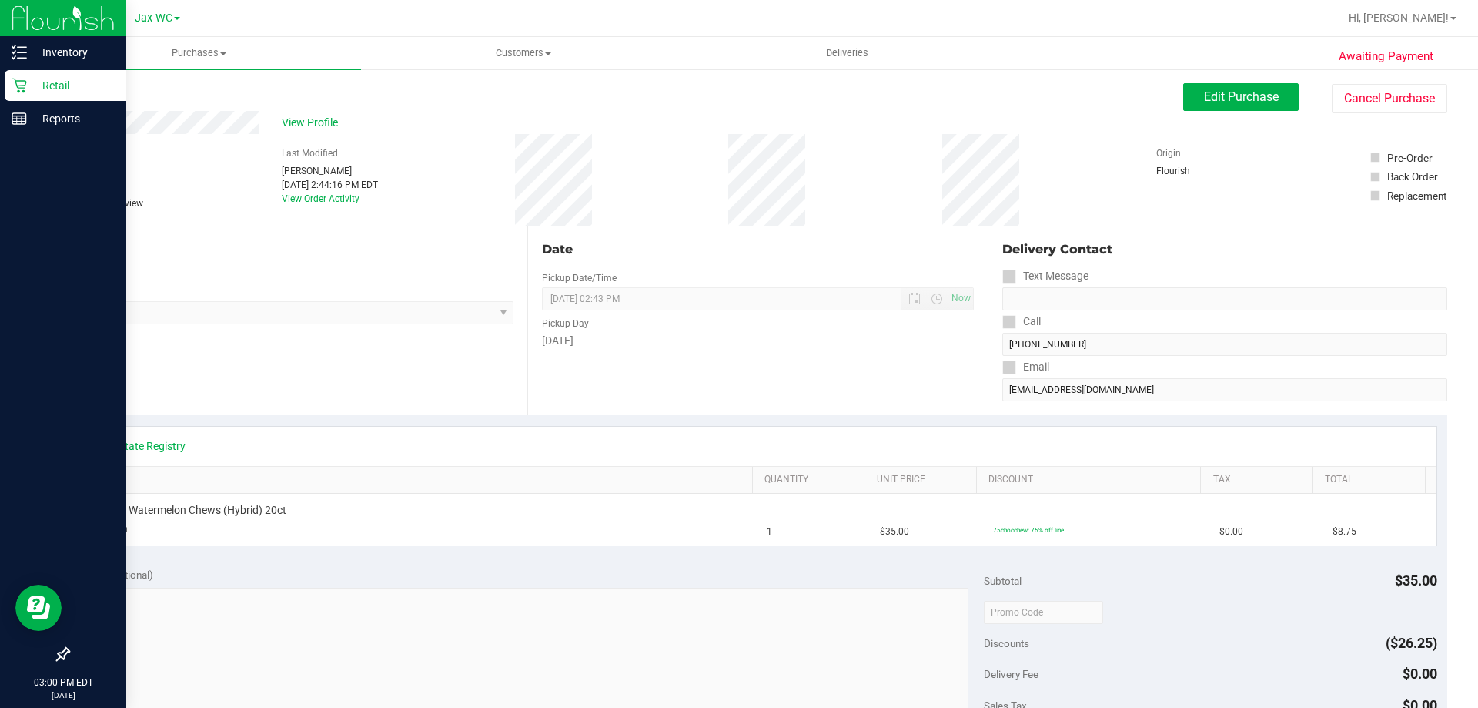
click at [24, 79] on icon at bounding box center [19, 85] width 15 height 15
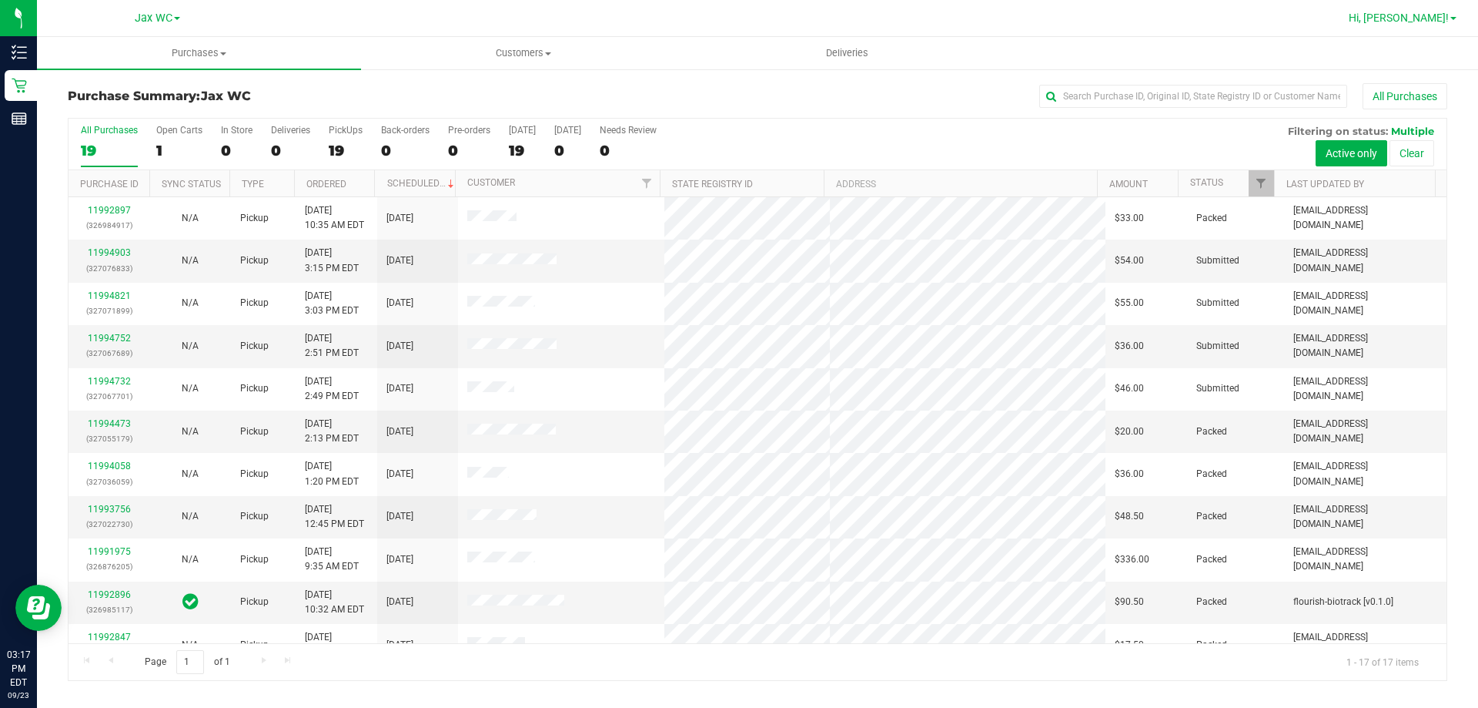
click at [1450, 14] on link "Hi, [PERSON_NAME]!" at bounding box center [1403, 18] width 120 height 16
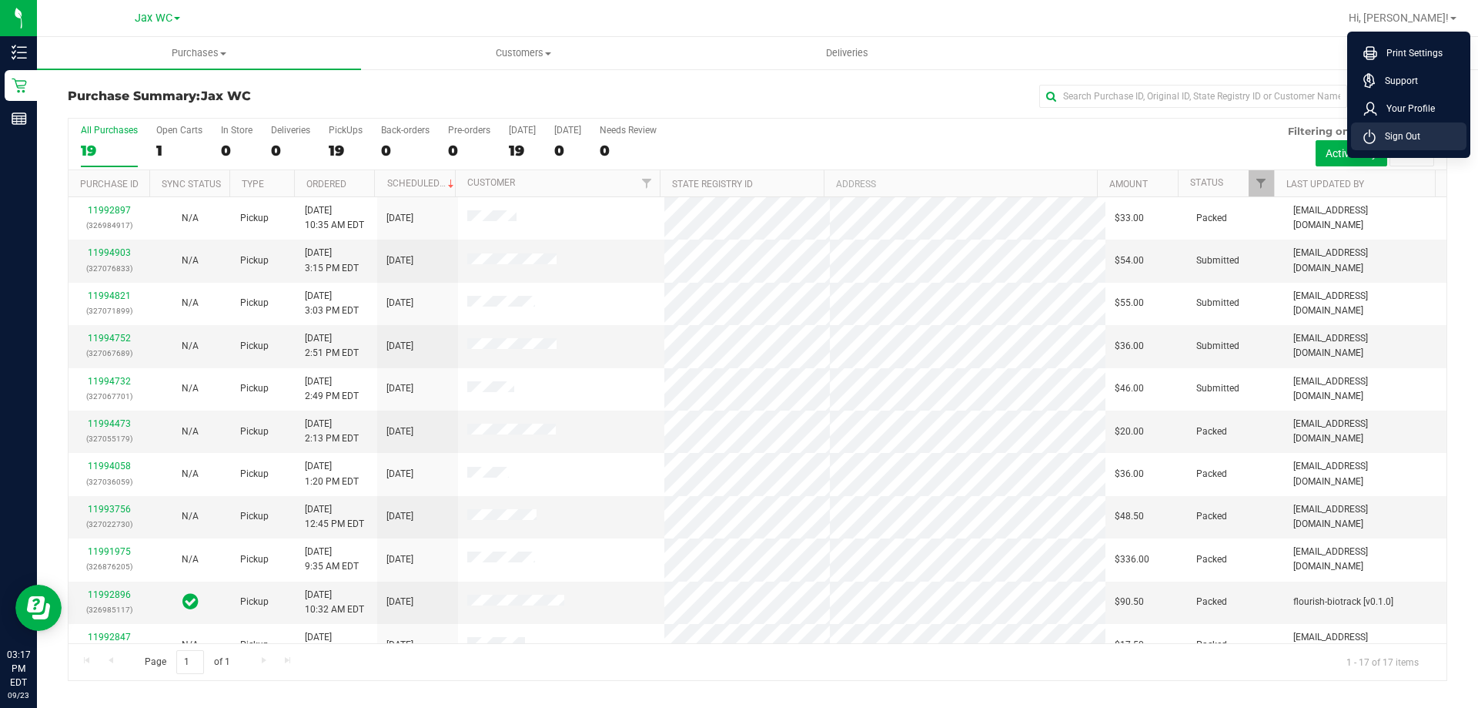
click at [1428, 139] on li "Sign Out" at bounding box center [1409, 136] width 116 height 28
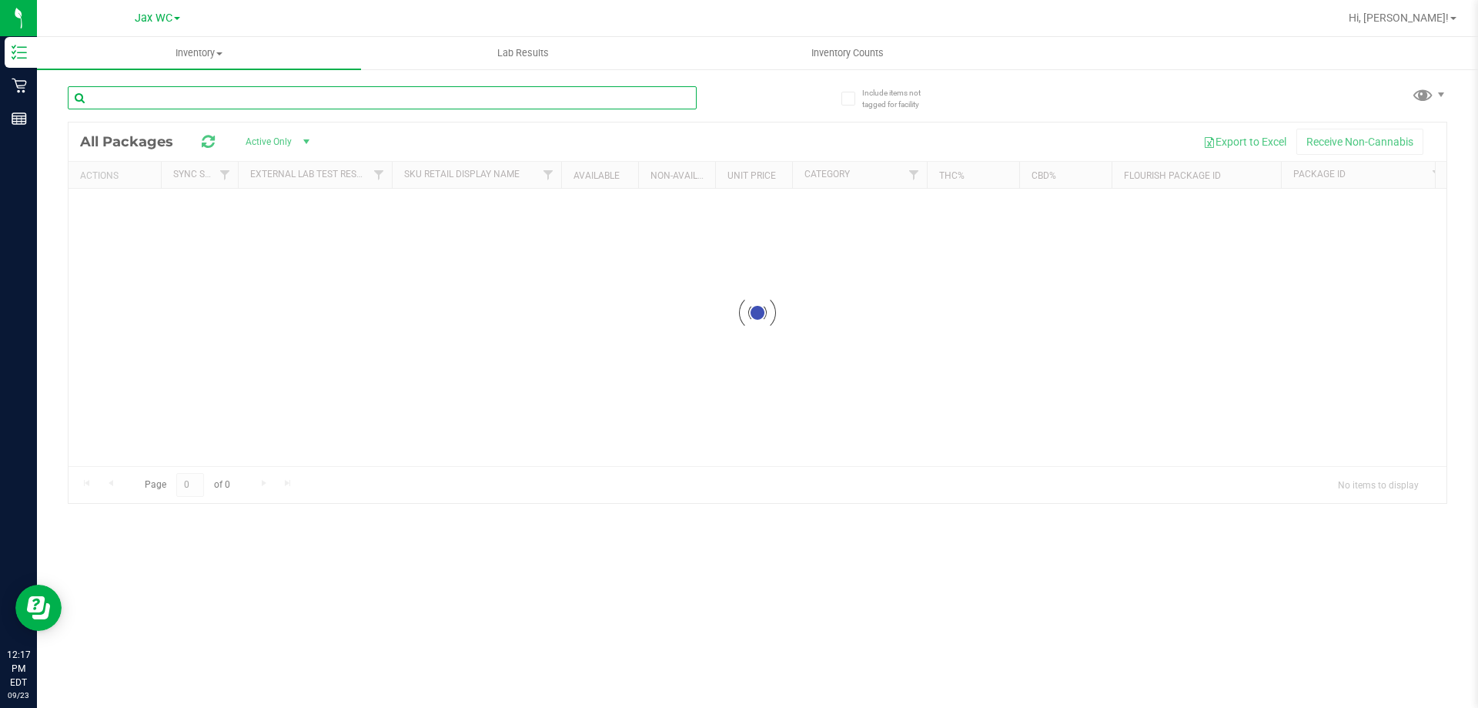
click at [279, 86] on input "text" at bounding box center [382, 97] width 629 height 23
type input "dot"
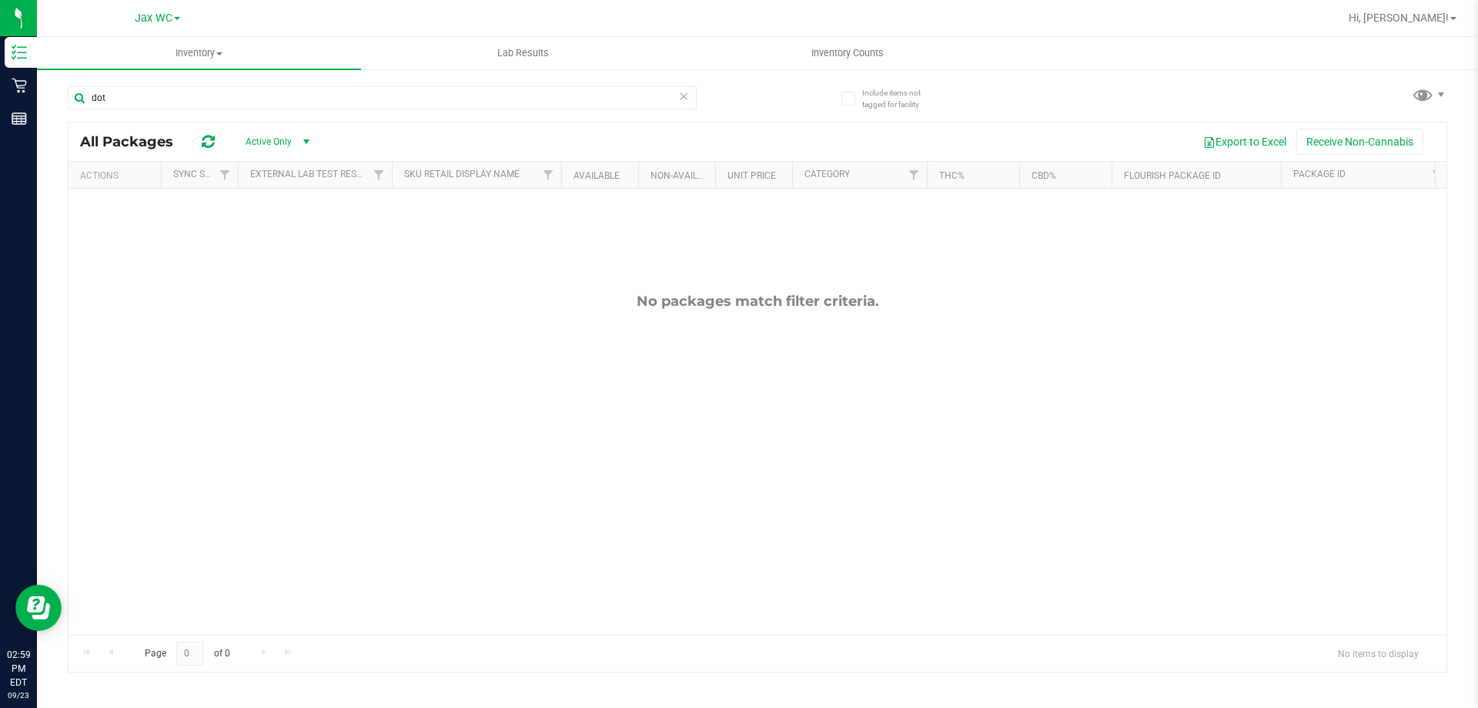
click at [683, 92] on icon at bounding box center [683, 95] width 11 height 18
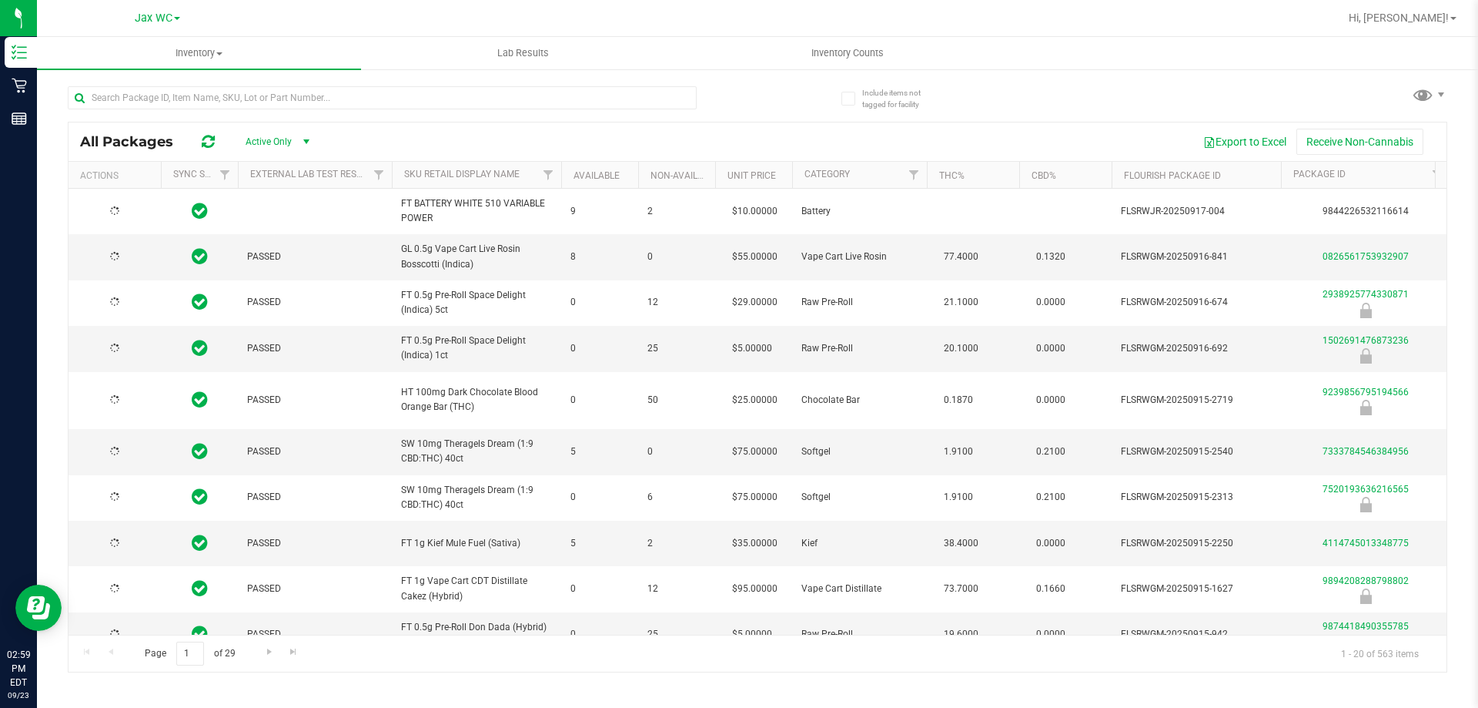
type input "[DATE]"
